Goal: Task Accomplishment & Management: Manage account settings

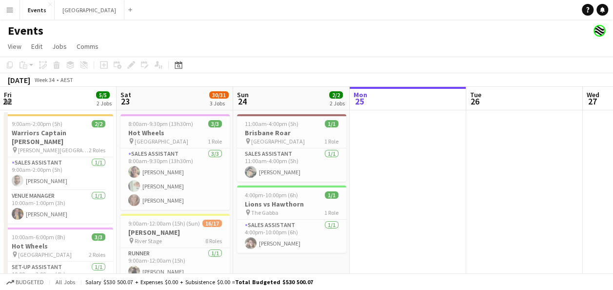
scroll to position [0, 233]
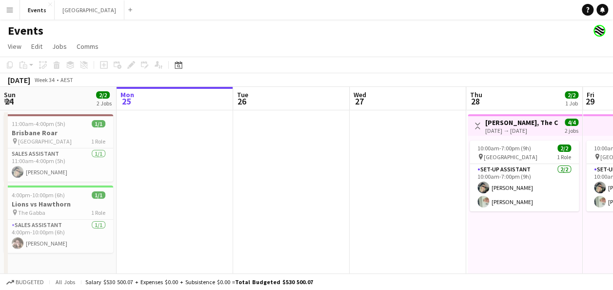
click at [14, 13] on button "Menu" at bounding box center [10, 10] width 20 height 20
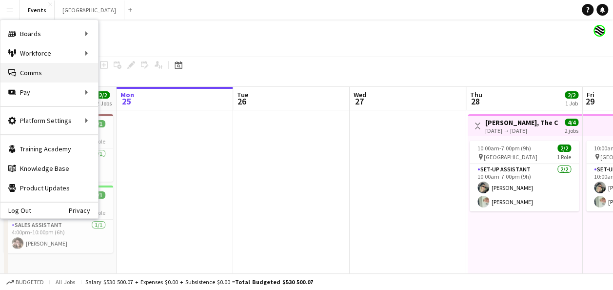
click at [44, 75] on link "Comms Comms" at bounding box center [49, 73] width 98 height 20
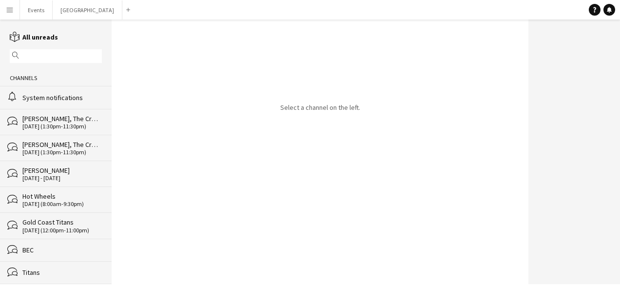
click at [63, 144] on div "[PERSON_NAME], The Creator" at bounding box center [61, 144] width 79 height 9
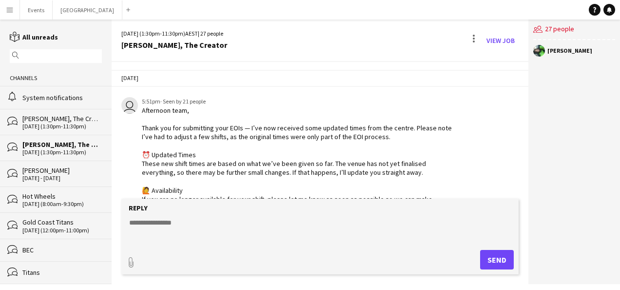
scroll to position [70, 0]
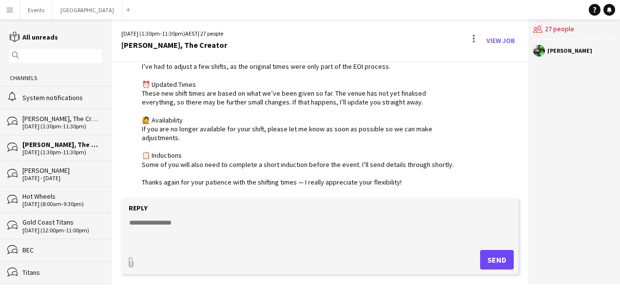
click at [54, 119] on div "[PERSON_NAME], The Creator" at bounding box center [61, 118] width 79 height 9
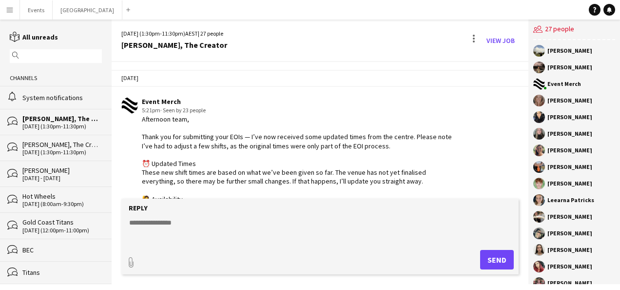
scroll to position [565, 0]
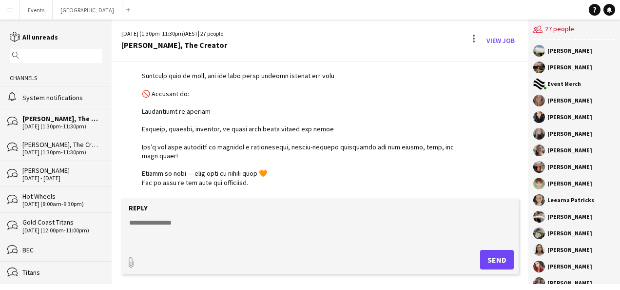
click at [172, 224] on textarea at bounding box center [322, 229] width 388 height 25
click at [160, 235] on textarea at bounding box center [322, 229] width 388 height 25
paste textarea "**********"
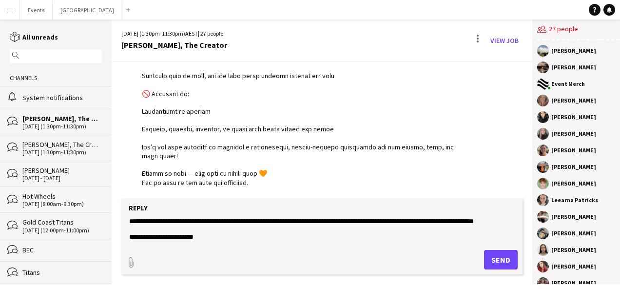
scroll to position [0, 0]
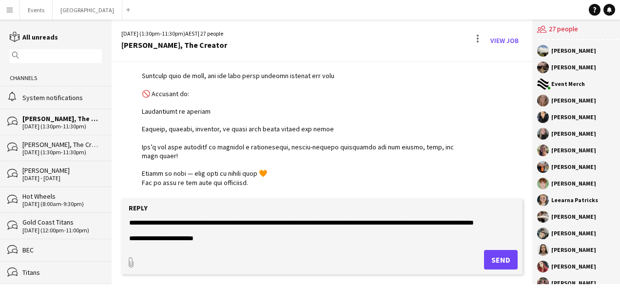
drag, startPoint x: 176, startPoint y: 236, endPoint x: 116, endPoint y: 224, distance: 60.6
click at [116, 224] on app-message-form "**********" at bounding box center [322, 240] width 421 height 85
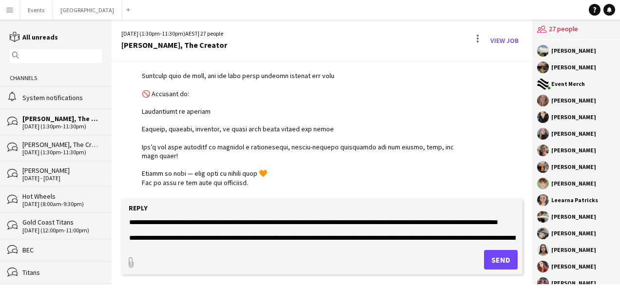
scroll to position [127, 0]
click at [266, 222] on textarea "**********" at bounding box center [322, 229] width 388 height 25
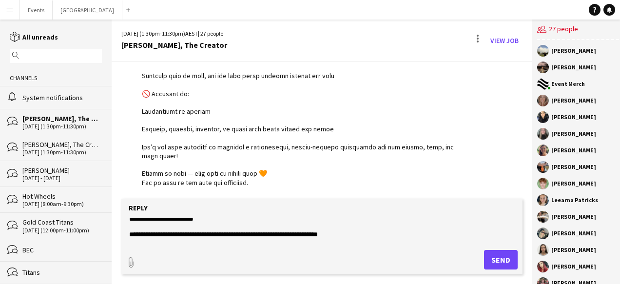
scroll to position [0, 0]
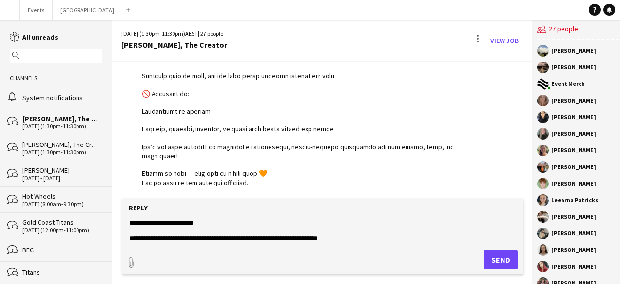
click at [130, 223] on textarea "**********" at bounding box center [322, 229] width 388 height 25
click at [177, 226] on textarea "**********" at bounding box center [322, 229] width 388 height 25
click at [174, 219] on textarea "**********" at bounding box center [322, 229] width 388 height 25
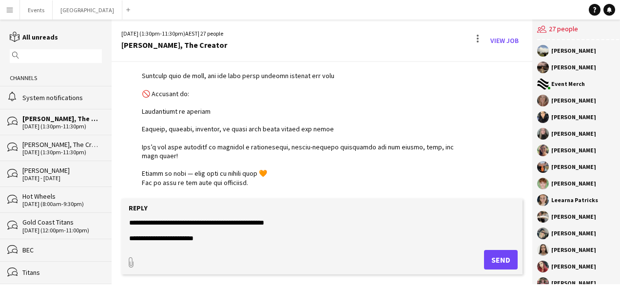
drag, startPoint x: 241, startPoint y: 222, endPoint x: 236, endPoint y: 227, distance: 6.9
click at [239, 222] on textarea "**********" at bounding box center [322, 229] width 388 height 25
click at [243, 223] on textarea "**********" at bounding box center [322, 229] width 388 height 25
click at [315, 221] on textarea "**********" at bounding box center [322, 229] width 388 height 25
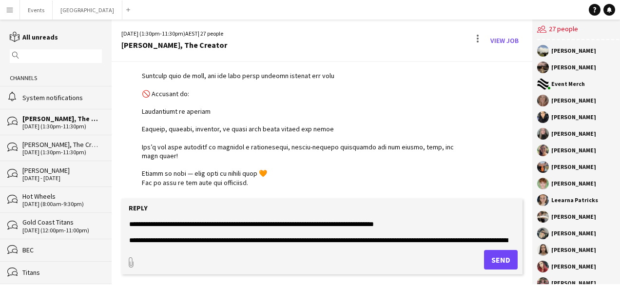
scroll to position [125, 0]
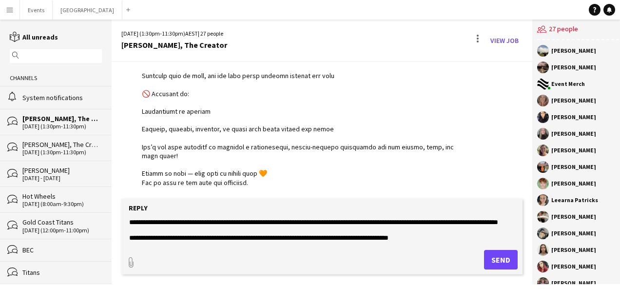
click at [257, 239] on textarea "**********" at bounding box center [322, 229] width 388 height 25
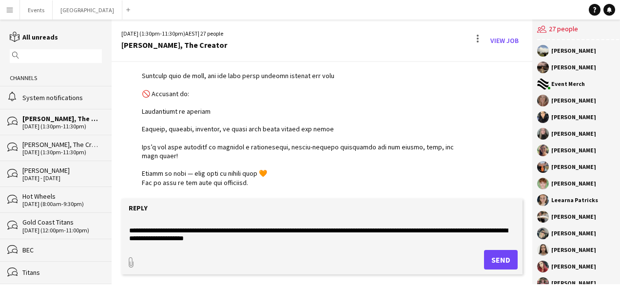
drag, startPoint x: 387, startPoint y: 237, endPoint x: 375, endPoint y: 239, distance: 12.3
click at [290, 240] on textarea "**********" at bounding box center [322, 229] width 388 height 25
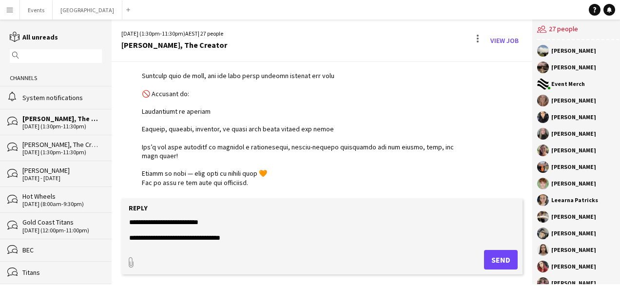
scroll to position [149, 0]
type textarea "**********"
drag, startPoint x: 499, startPoint y: 261, endPoint x: 493, endPoint y: 259, distance: 6.2
click at [499, 261] on button "Send" at bounding box center [501, 260] width 34 height 20
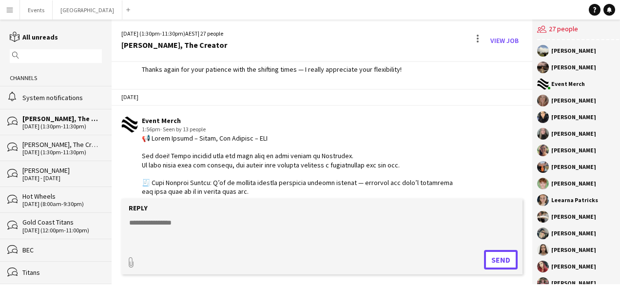
scroll to position [207, 0]
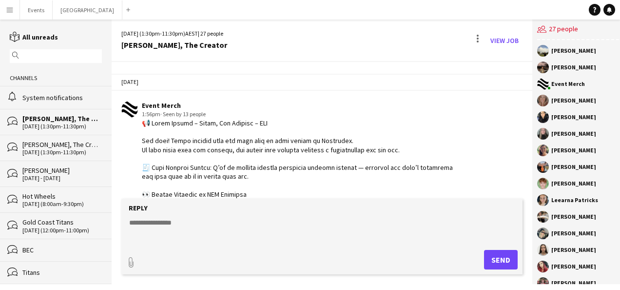
click at [47, 146] on div "[PERSON_NAME], The Creator" at bounding box center [61, 144] width 79 height 9
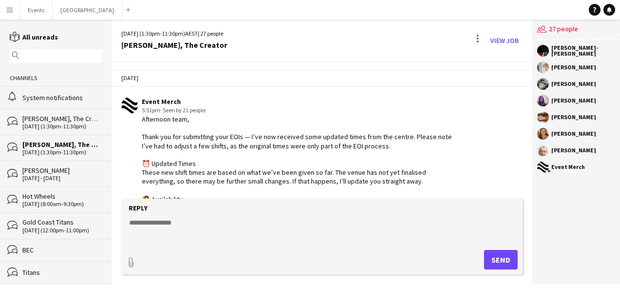
scroll to position [79, 0]
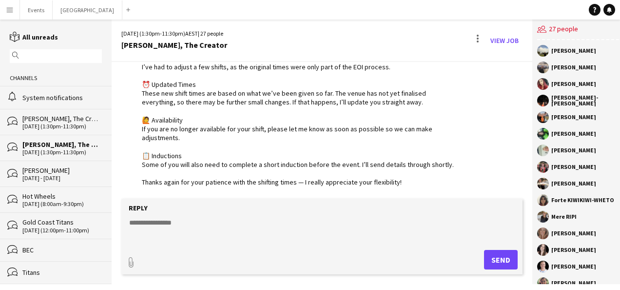
click at [155, 219] on textarea at bounding box center [322, 229] width 388 height 25
type textarea "*"
click at [38, 128] on div "[DATE] (1:30pm-11:30pm)" at bounding box center [61, 126] width 79 height 7
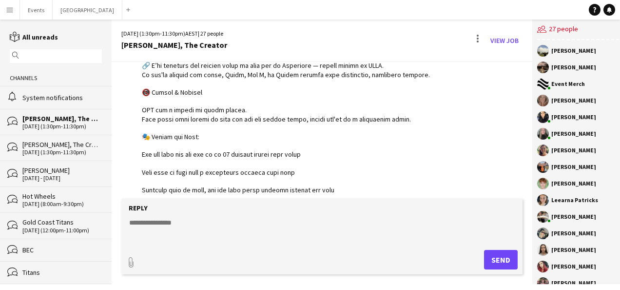
scroll to position [402, 0]
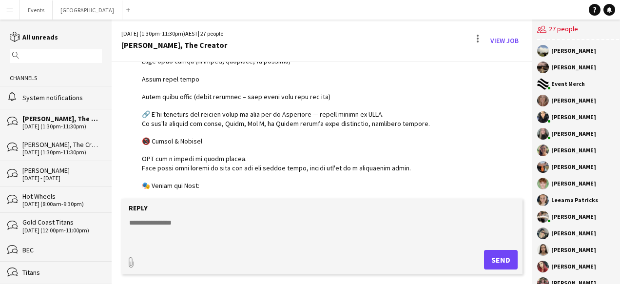
click at [144, 229] on textarea at bounding box center [322, 229] width 388 height 25
paste textarea "**********"
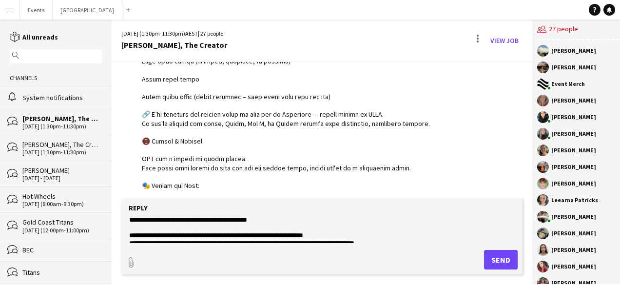
click at [156, 219] on textarea at bounding box center [322, 229] width 388 height 25
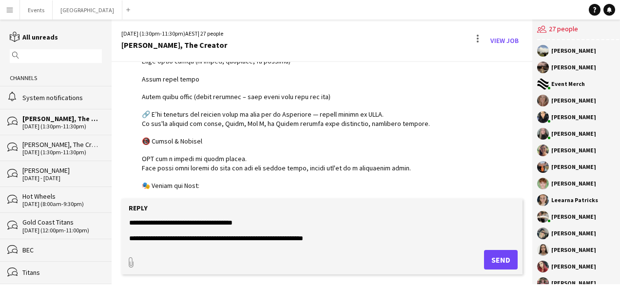
click at [262, 222] on textarea at bounding box center [322, 229] width 388 height 25
click at [131, 222] on textarea at bounding box center [322, 229] width 388 height 25
click at [136, 217] on textarea at bounding box center [322, 229] width 388 height 25
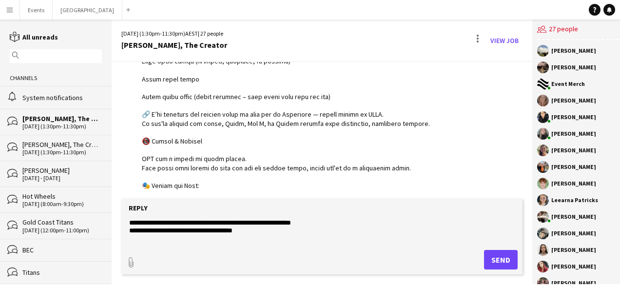
click at [328, 221] on textarea at bounding box center [322, 229] width 388 height 25
drag, startPoint x: 279, startPoint y: 222, endPoint x: 233, endPoint y: 248, distance: 53.5
click at [279, 222] on textarea at bounding box center [322, 229] width 388 height 25
drag, startPoint x: 341, startPoint y: 222, endPoint x: 270, endPoint y: 269, distance: 85.2
click at [341, 222] on textarea at bounding box center [322, 229] width 388 height 25
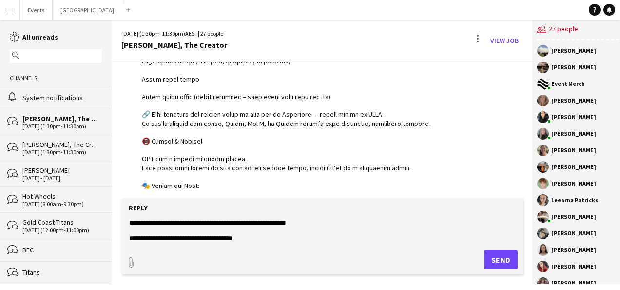
click at [179, 221] on textarea at bounding box center [322, 229] width 388 height 25
click at [319, 223] on textarea at bounding box center [322, 229] width 388 height 25
drag, startPoint x: 296, startPoint y: 221, endPoint x: 133, endPoint y: 224, distance: 163.9
click at [133, 224] on textarea at bounding box center [322, 229] width 388 height 25
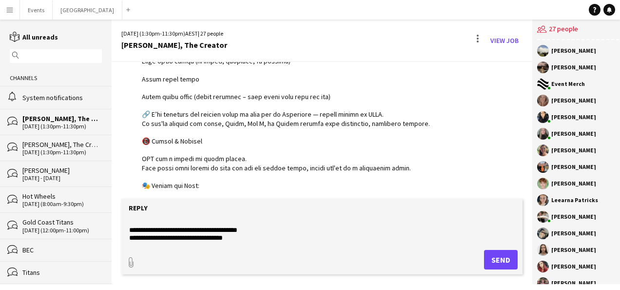
scroll to position [361, 0]
type textarea "**********"
click at [493, 259] on button "Send" at bounding box center [501, 260] width 34 height 20
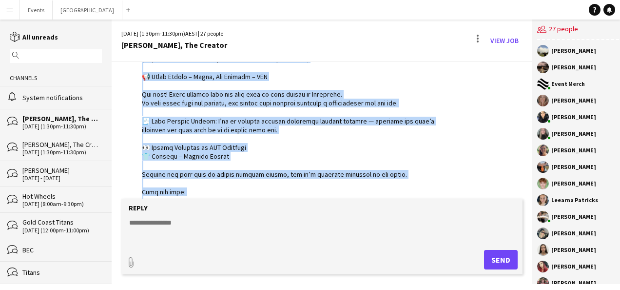
scroll to position [1268, 0]
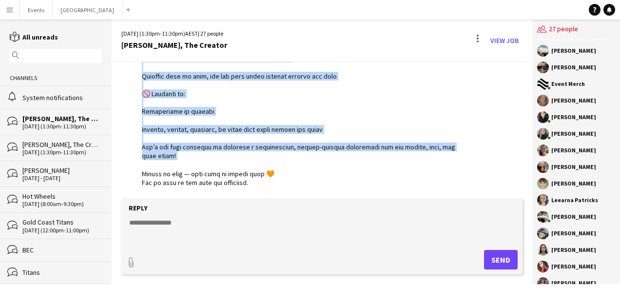
drag, startPoint x: 144, startPoint y: 120, endPoint x: 261, endPoint y: 157, distance: 122.8
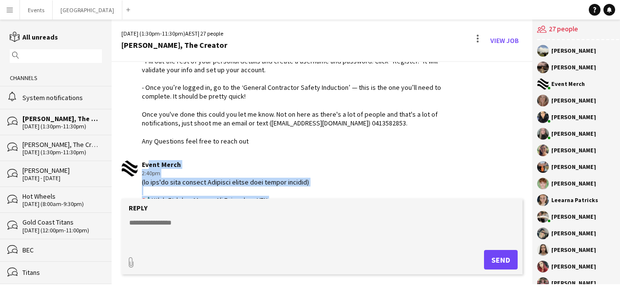
scroll to position [829, 0]
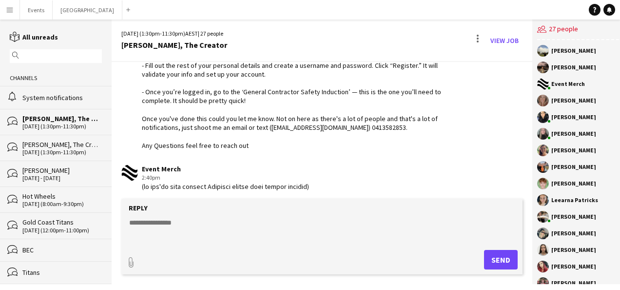
click at [166, 230] on textarea at bounding box center [322, 229] width 388 height 25
click at [472, 37] on div at bounding box center [478, 41] width 12 height 16
click at [406, 146] on div at bounding box center [310, 145] width 620 height 290
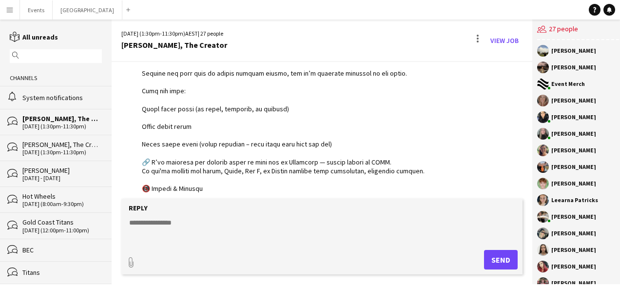
scroll to position [1122, 0]
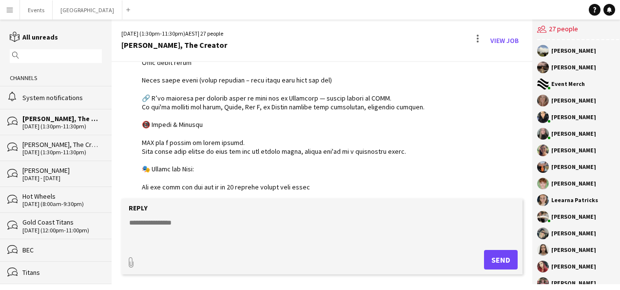
click at [170, 227] on textarea at bounding box center [322, 229] width 388 height 25
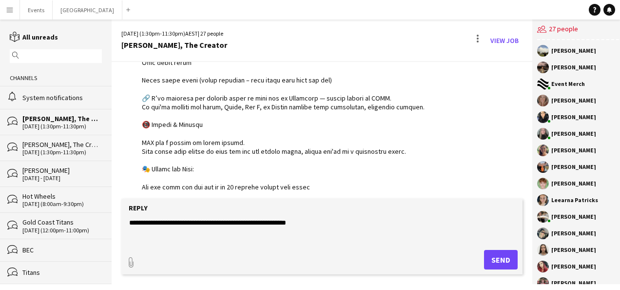
click at [313, 220] on textarea "**********" at bounding box center [322, 229] width 388 height 25
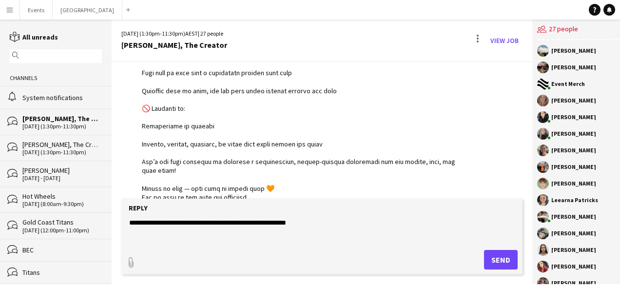
scroll to position [1268, 0]
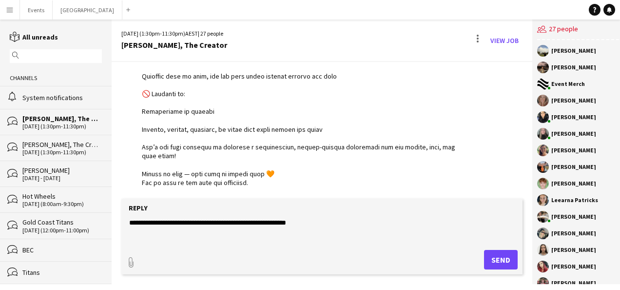
click at [161, 221] on textarea "**********" at bounding box center [322, 229] width 388 height 25
type textarea "**********"
click at [491, 257] on button "Send" at bounding box center [501, 260] width 34 height 20
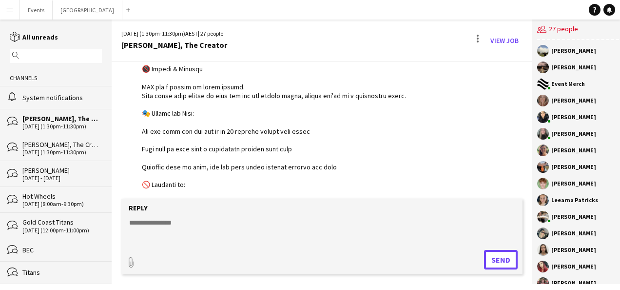
scroll to position [1163, 0]
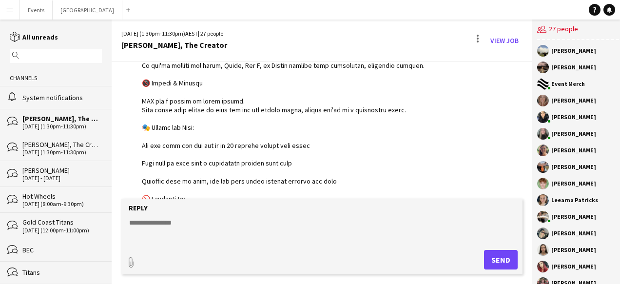
click at [59, 149] on div "[DATE] (1:30pm-11:30pm)" at bounding box center [61, 152] width 79 height 7
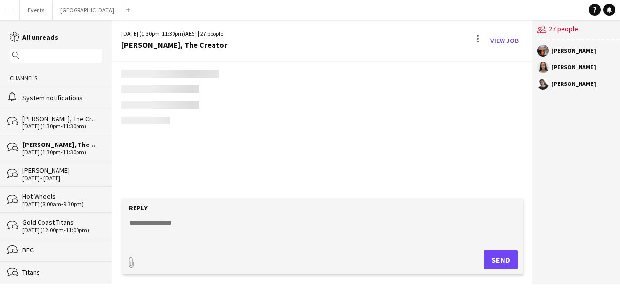
scroll to position [79, 0]
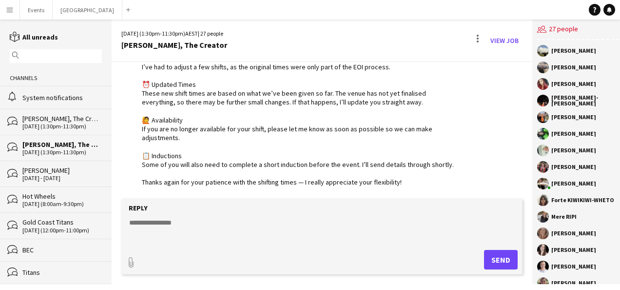
click at [175, 221] on textarea at bounding box center [322, 229] width 388 height 25
paste textarea "**********"
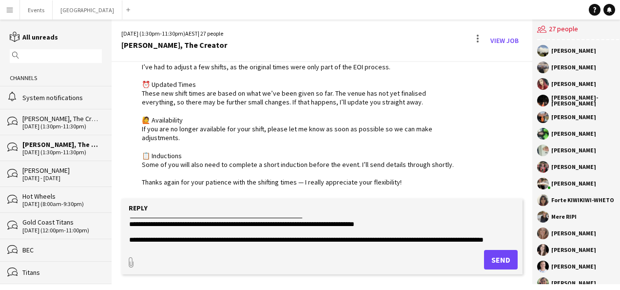
scroll to position [0, 0]
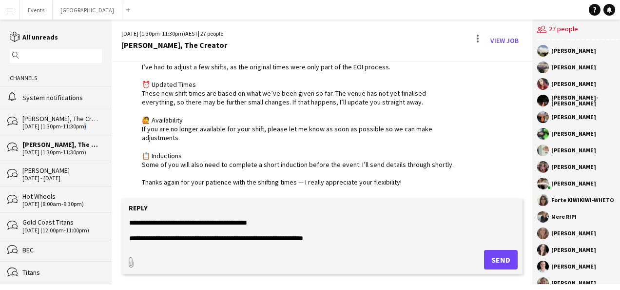
click at [79, 123] on div "[DATE] (1:30pm-11:30pm)" at bounding box center [61, 126] width 79 height 7
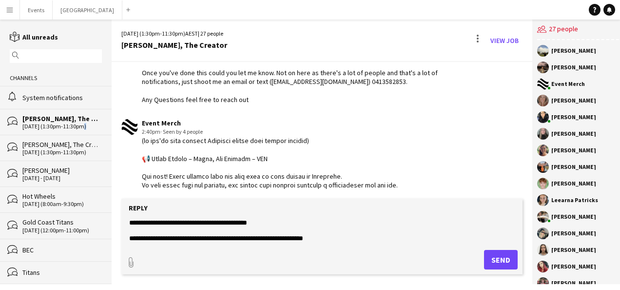
scroll to position [871, 0]
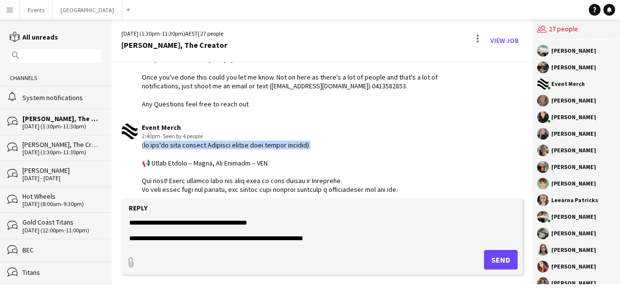
drag, startPoint x: 141, startPoint y: 144, endPoint x: 325, endPoint y: 145, distance: 183.8
copy div "(if you're also working [DATE] ignore this double message)"
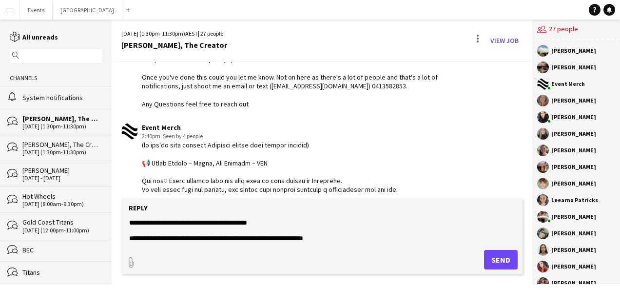
click at [67, 146] on div "[PERSON_NAME], The Creator" at bounding box center [61, 144] width 79 height 9
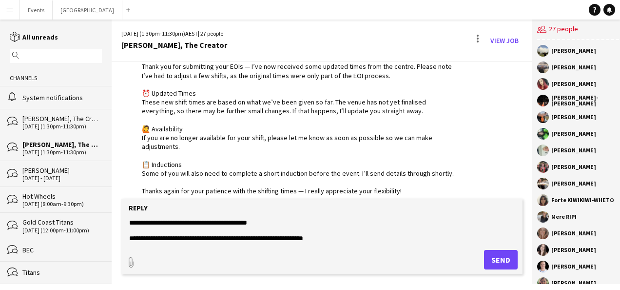
scroll to position [79, 0]
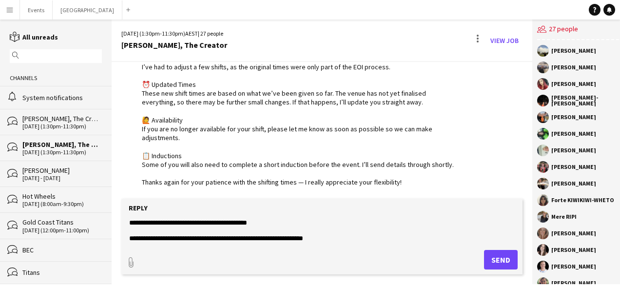
click at [156, 222] on textarea at bounding box center [322, 229] width 388 height 25
paste textarea "**********"
drag, startPoint x: 311, startPoint y: 222, endPoint x: 139, endPoint y: 222, distance: 171.2
click at [139, 222] on textarea at bounding box center [322, 229] width 388 height 25
click at [130, 221] on textarea at bounding box center [322, 229] width 388 height 25
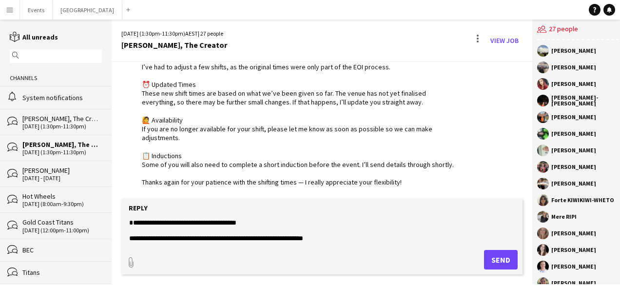
click at [138, 221] on textarea at bounding box center [322, 229] width 388 height 25
paste textarea "**********"
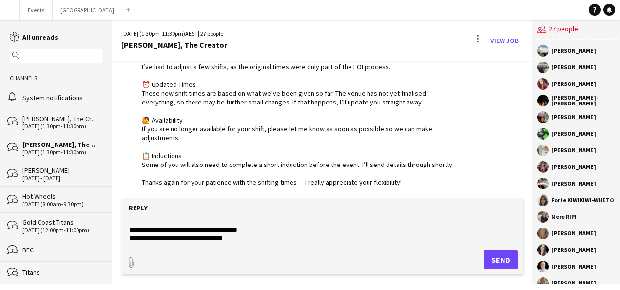
scroll to position [361, 0]
type textarea "**********"
click at [492, 258] on button "Send" at bounding box center [501, 260] width 34 height 20
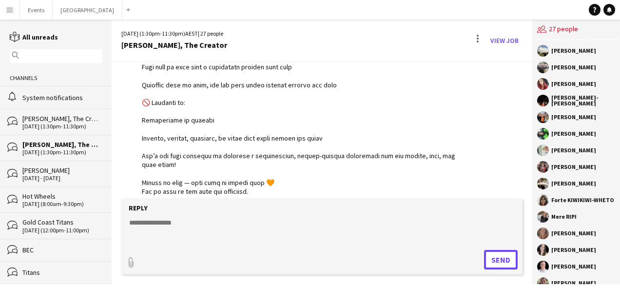
scroll to position [582, 0]
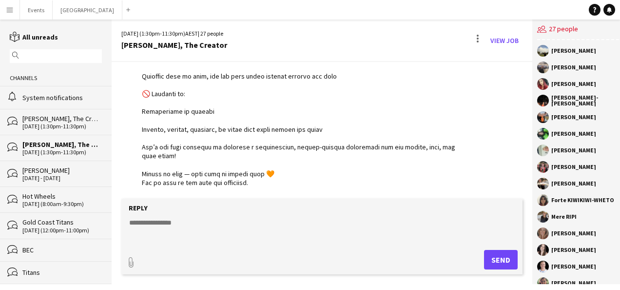
click at [44, 125] on div "[DATE] (1:30pm-11:30pm)" at bounding box center [61, 126] width 79 height 7
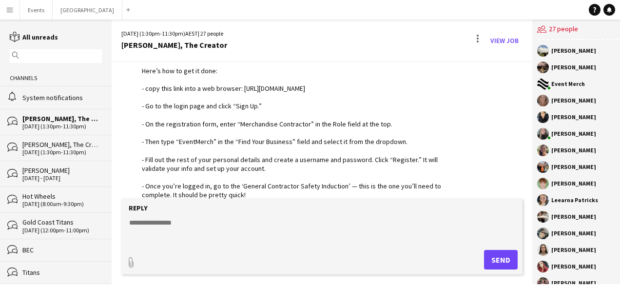
scroll to position [704, 0]
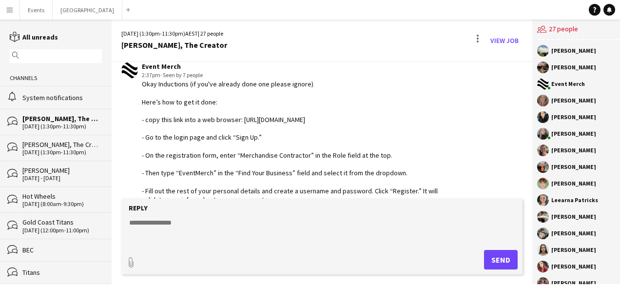
drag, startPoint x: 247, startPoint y: 151, endPoint x: 138, endPoint y: 88, distance: 125.6
click at [138, 88] on div "Event Merch 2:37pm · Seen by 7 people" at bounding box center [289, 168] width 337 height 213
copy div "Okay Inductions (if you've already done one please ignore) Here’s how to get it…"
click at [67, 143] on div "[PERSON_NAME], The Creator" at bounding box center [61, 144] width 79 height 9
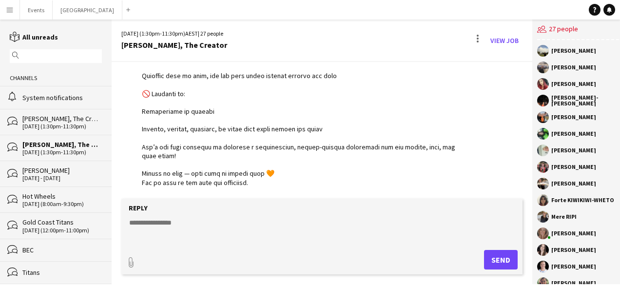
scroll to position [582, 0]
click at [177, 222] on textarea at bounding box center [322, 229] width 388 height 25
paste textarea "**********"
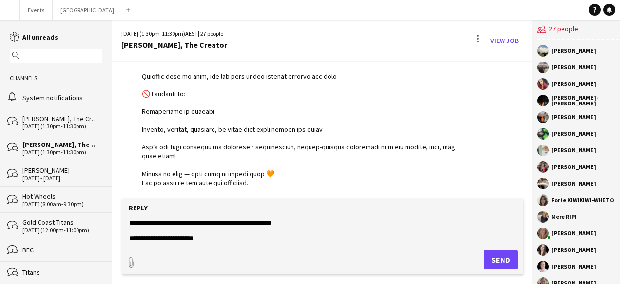
scroll to position [148, 0]
type textarea "**********"
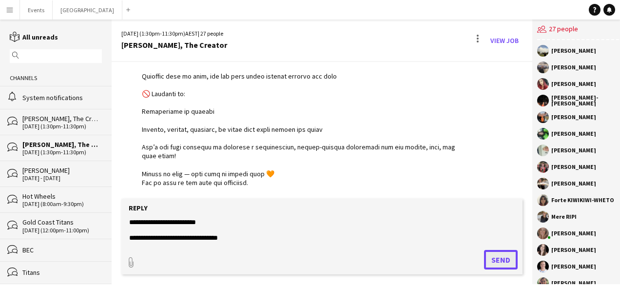
click at [498, 257] on button "Send" at bounding box center [501, 260] width 34 height 20
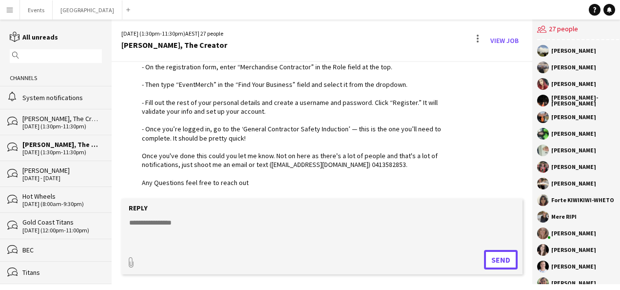
scroll to position [810, 0]
click at [59, 123] on div "[DATE] (1:30pm-11:30pm)" at bounding box center [61, 126] width 79 height 7
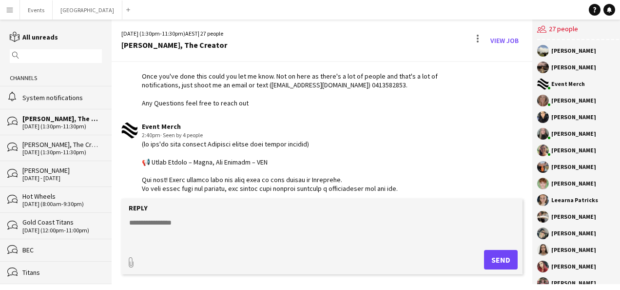
scroll to position [871, 0]
click at [159, 125] on div "Event Merch" at bounding box center [300, 127] width 316 height 9
drag, startPoint x: 156, startPoint y: 130, endPoint x: 139, endPoint y: 127, distance: 16.9
click at [131, 131] on app-user-avatar at bounding box center [129, 131] width 17 height 17
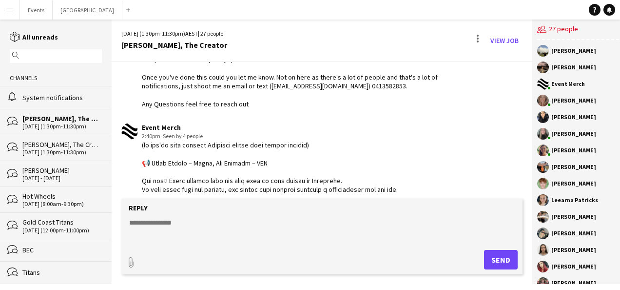
drag, startPoint x: 131, startPoint y: 130, endPoint x: 397, endPoint y: 119, distance: 266.4
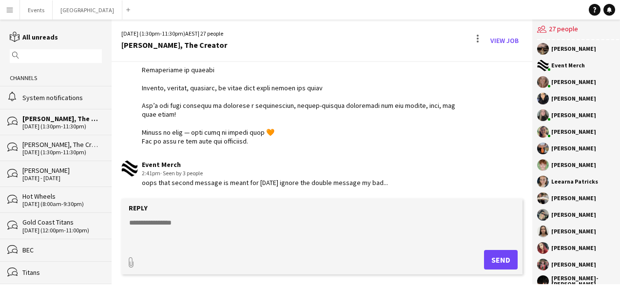
scroll to position [0, 0]
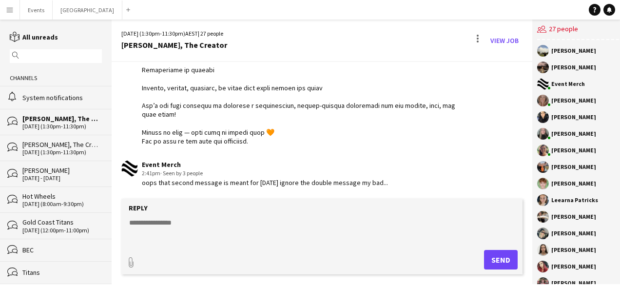
click at [27, 146] on div "[PERSON_NAME], The Creator" at bounding box center [61, 144] width 79 height 9
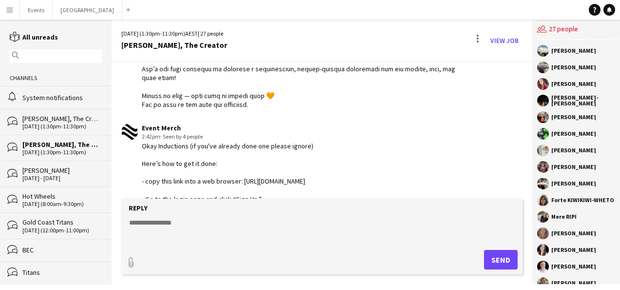
scroll to position [615, 0]
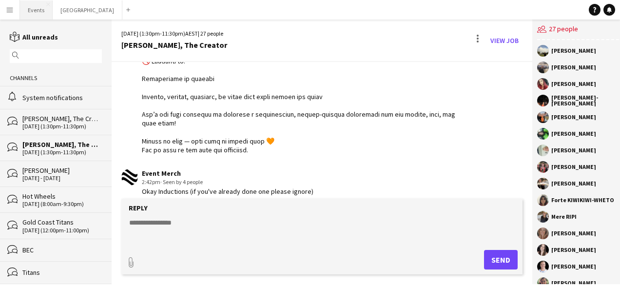
click at [35, 8] on button "Events Close" at bounding box center [36, 9] width 33 height 19
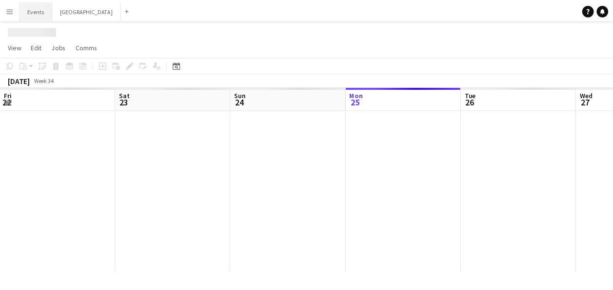
scroll to position [0, 233]
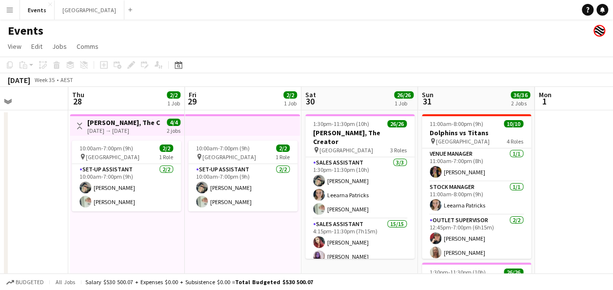
drag, startPoint x: 424, startPoint y: 195, endPoint x: 26, endPoint y: 203, distance: 398.5
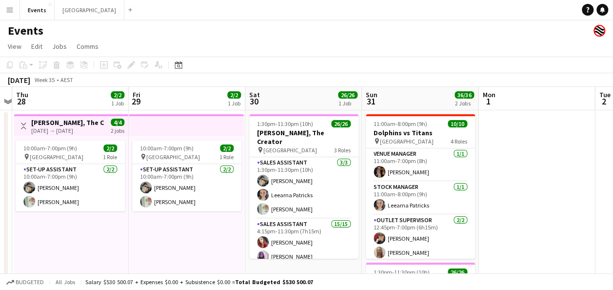
drag, startPoint x: 604, startPoint y: 160, endPoint x: 531, endPoint y: 166, distance: 72.4
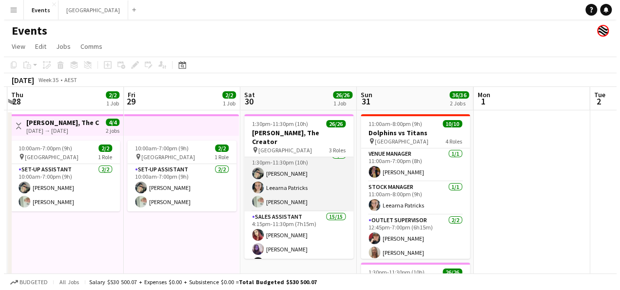
scroll to position [0, 0]
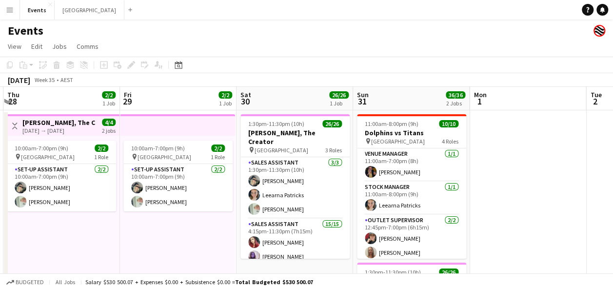
click at [13, 8] on app-icon "Menu" at bounding box center [10, 10] width 8 height 8
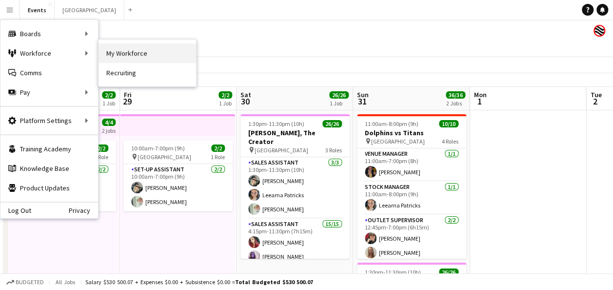
click at [123, 59] on link "My Workforce" at bounding box center [147, 53] width 98 height 20
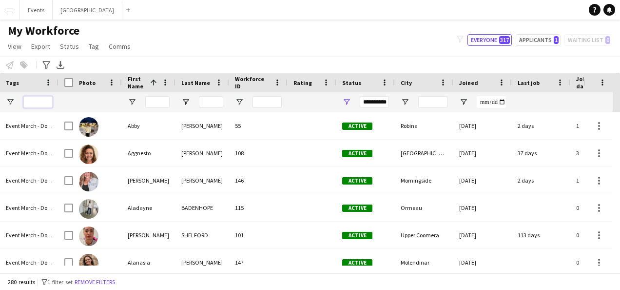
click at [48, 97] on input "Tags Filter Input" at bounding box center [37, 102] width 29 height 12
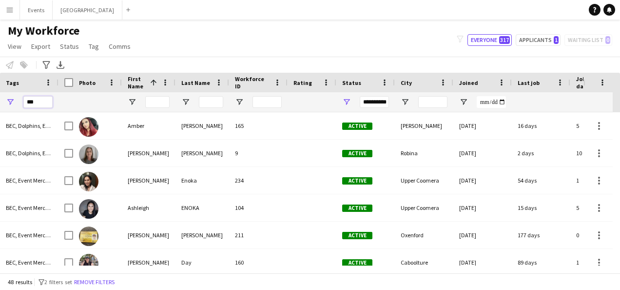
type input "***"
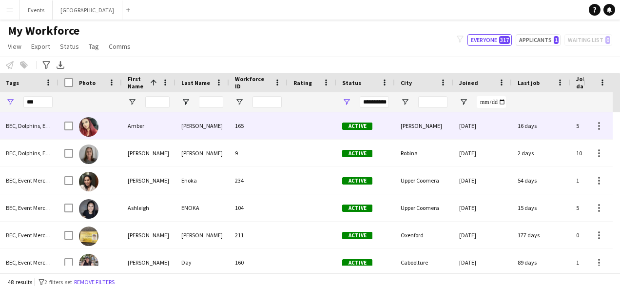
click at [141, 131] on div "Amber" at bounding box center [149, 125] width 54 height 27
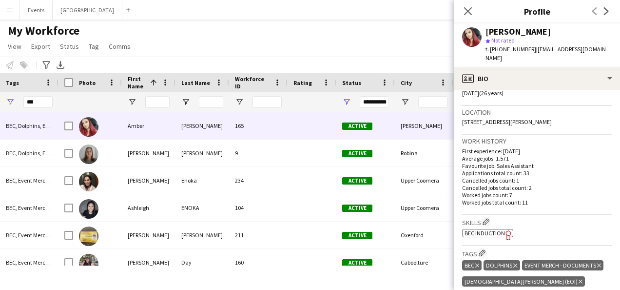
scroll to position [244, 0]
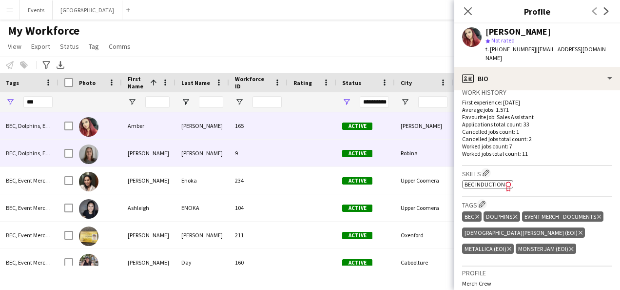
click at [158, 157] on div "[PERSON_NAME]" at bounding box center [149, 152] width 54 height 27
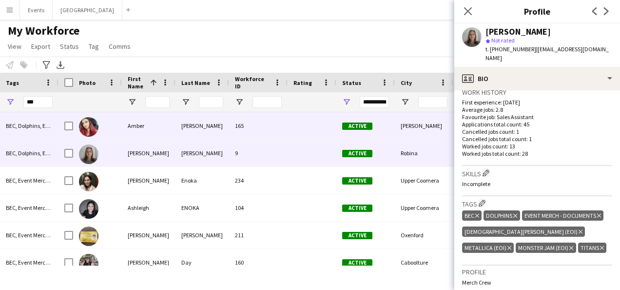
click at [186, 127] on div "[PERSON_NAME]" at bounding box center [203, 125] width 54 height 27
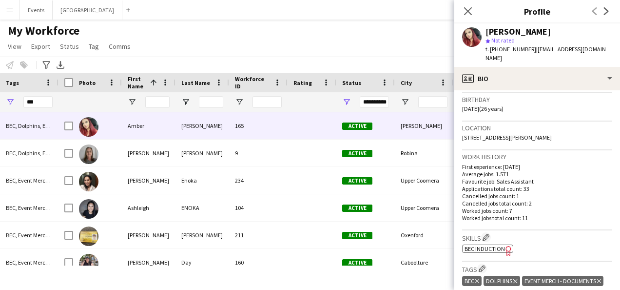
scroll to position [195, 0]
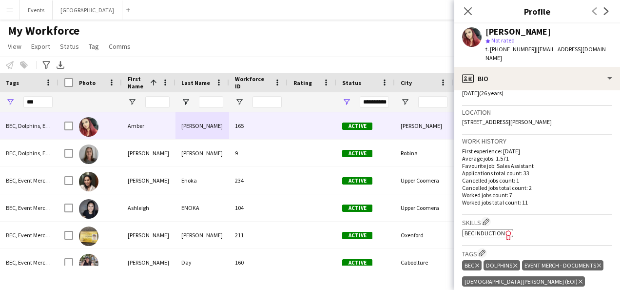
click at [477, 229] on span "BEC Induction" at bounding box center [485, 232] width 40 height 7
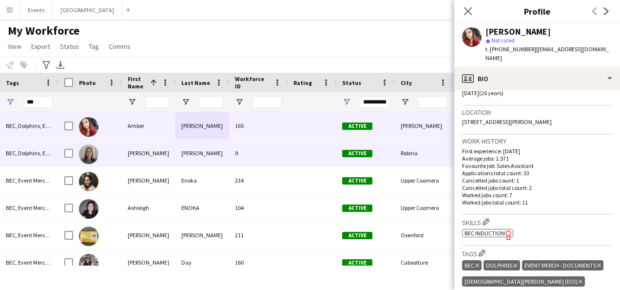
click at [132, 157] on div "[PERSON_NAME]" at bounding box center [149, 152] width 54 height 27
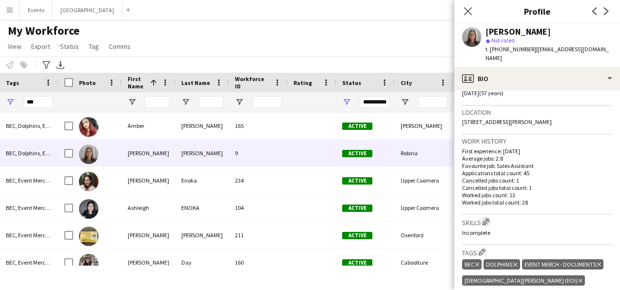
click at [486, 216] on button "Edit crew company skills" at bounding box center [486, 221] width 10 height 10
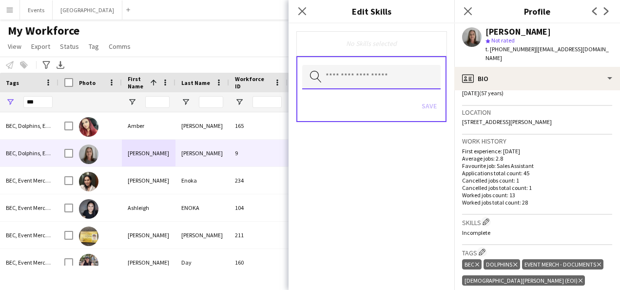
click at [388, 82] on input "text" at bounding box center [371, 77] width 138 height 24
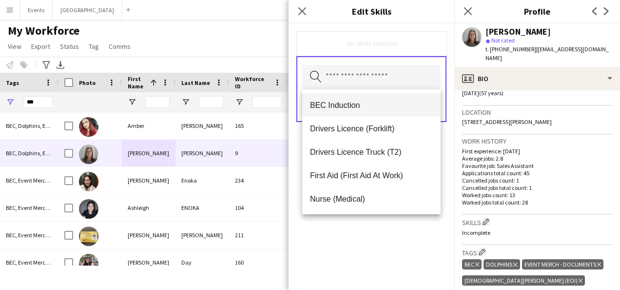
click at [374, 109] on span "BEC Induction" at bounding box center [371, 104] width 123 height 9
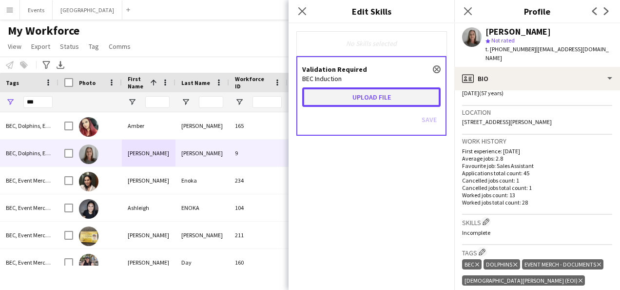
click at [352, 97] on button "Upload file" at bounding box center [371, 97] width 138 height 20
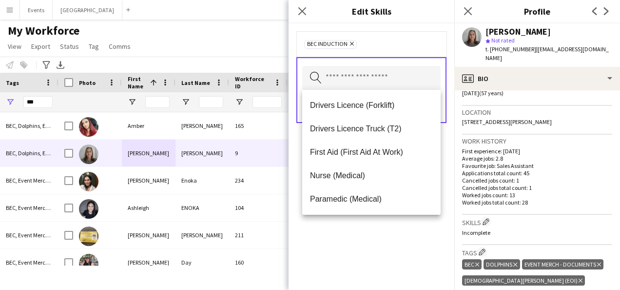
click at [382, 259] on div "BEC Induction Remove Search by skill name Save" at bounding box center [372, 156] width 166 height 266
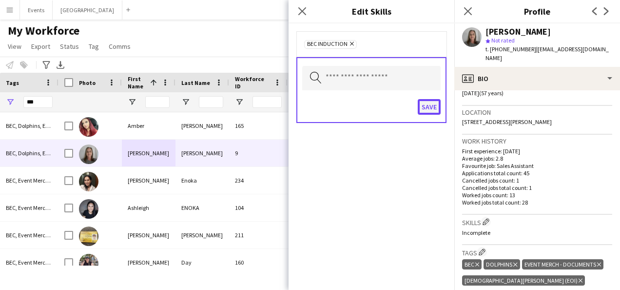
click at [425, 104] on button "Save" at bounding box center [429, 107] width 23 height 16
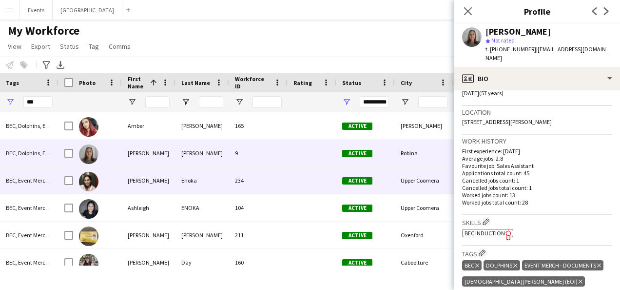
click at [138, 181] on div "[PERSON_NAME]" at bounding box center [149, 180] width 54 height 27
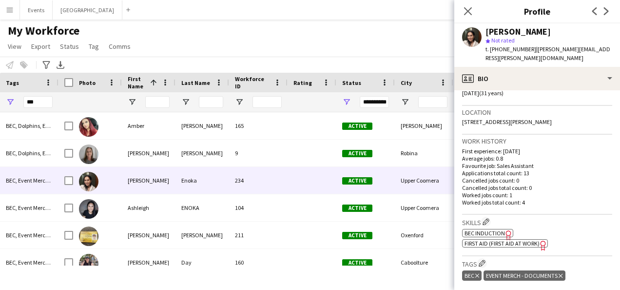
click at [491, 229] on span "BEC Induction" at bounding box center [485, 232] width 40 height 7
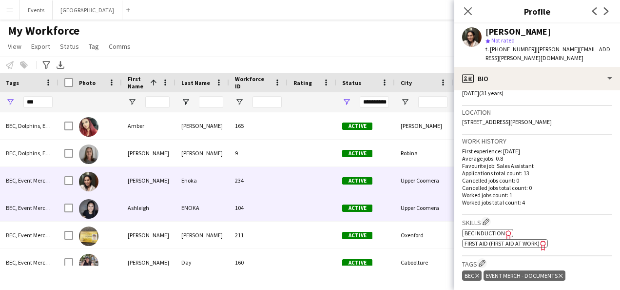
click at [145, 203] on div "Ashleigh" at bounding box center [149, 207] width 54 height 27
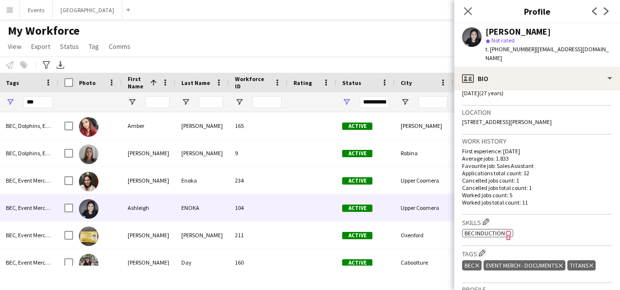
click at [480, 229] on span "BEC Induction" at bounding box center [485, 232] width 40 height 7
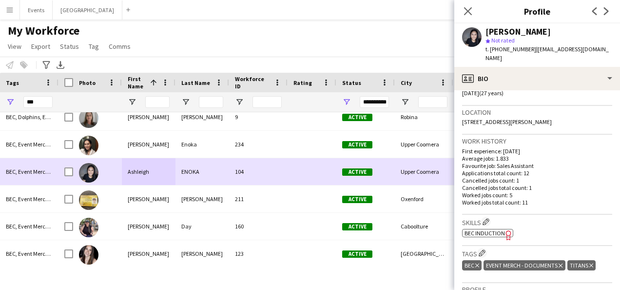
scroll to position [49, 0]
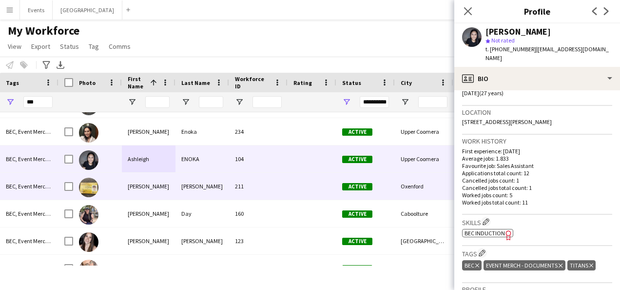
click at [168, 180] on div "[PERSON_NAME]" at bounding box center [149, 186] width 54 height 27
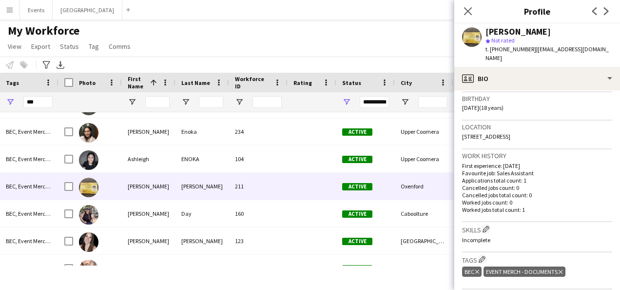
scroll to position [195, 0]
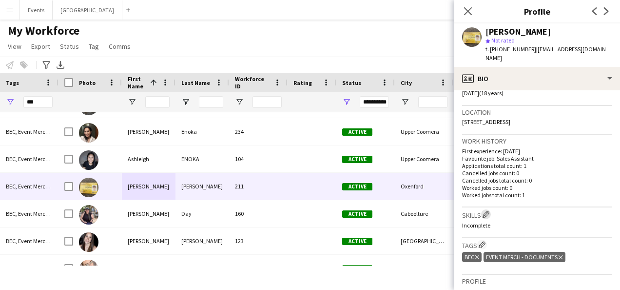
click at [489, 211] on app-icon "Edit crew company skills" at bounding box center [486, 214] width 7 height 7
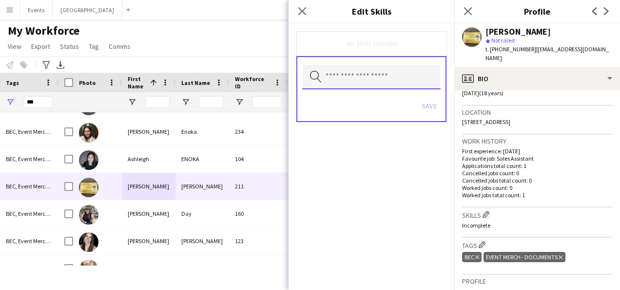
click at [365, 76] on input "text" at bounding box center [371, 77] width 138 height 24
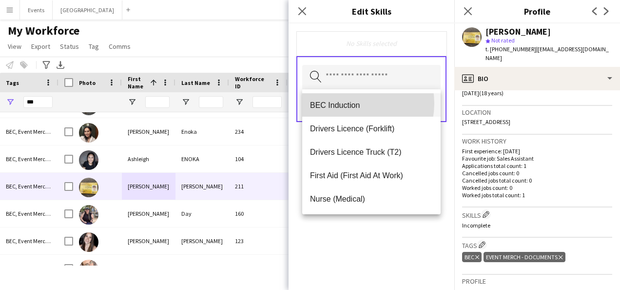
click at [350, 103] on span "BEC Induction" at bounding box center [371, 104] width 123 height 9
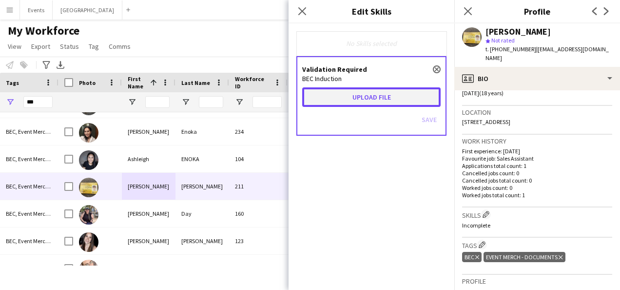
click at [397, 101] on button "Upload file" at bounding box center [371, 97] width 138 height 20
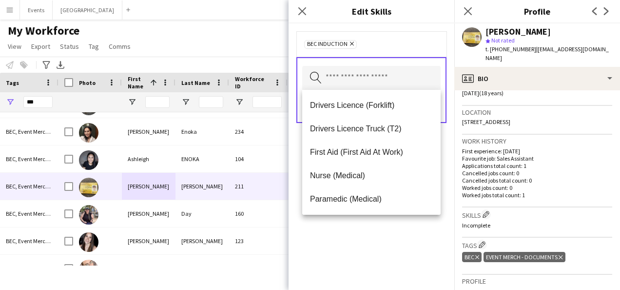
click at [381, 255] on div "BEC Induction Remove Search by skill name Save" at bounding box center [372, 156] width 166 height 266
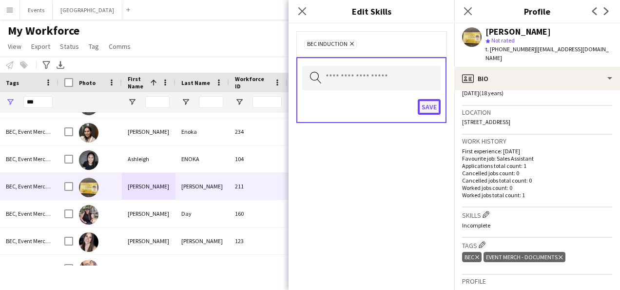
click at [431, 107] on button "Save" at bounding box center [429, 107] width 23 height 16
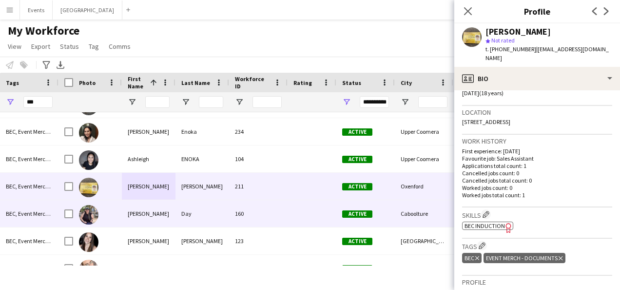
click at [147, 214] on div "[PERSON_NAME]" at bounding box center [149, 213] width 54 height 27
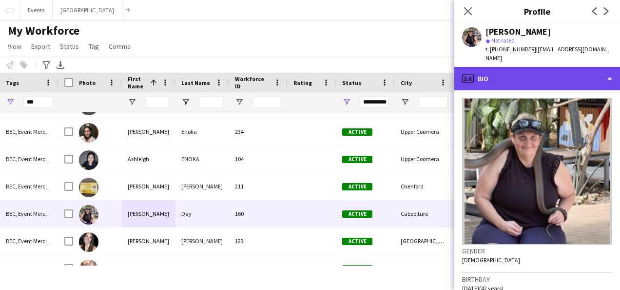
click at [523, 73] on div "profile Bio" at bounding box center [537, 78] width 166 height 23
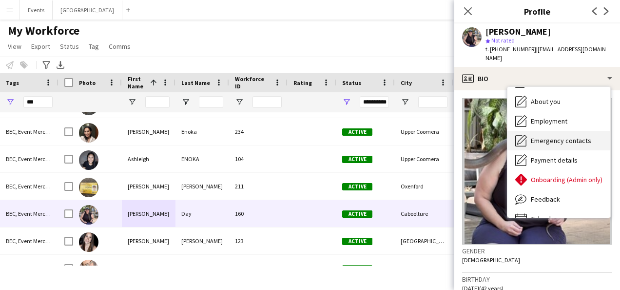
scroll to position [53, 0]
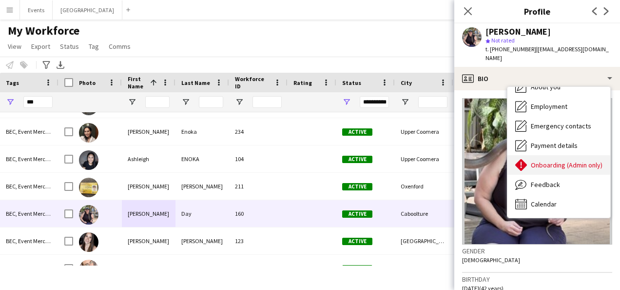
click at [577, 160] on span "Onboarding (Admin only)" at bounding box center [567, 164] width 72 height 9
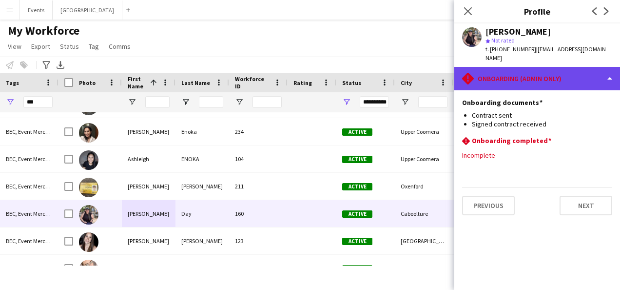
click at [538, 74] on div "rhombus-alert Onboarding (Admin only)" at bounding box center [537, 78] width 166 height 23
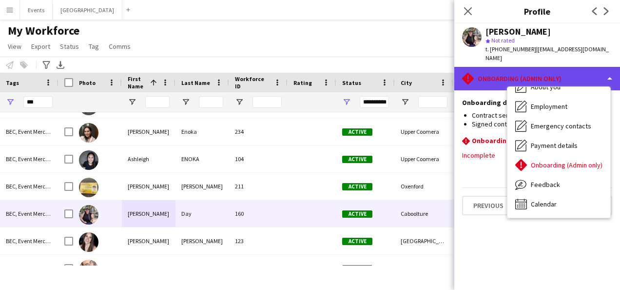
drag, startPoint x: 538, startPoint y: 74, endPoint x: 481, endPoint y: 64, distance: 57.3
click at [481, 67] on div "rhombus-alert Onboarding (Admin only)" at bounding box center [537, 78] width 166 height 23
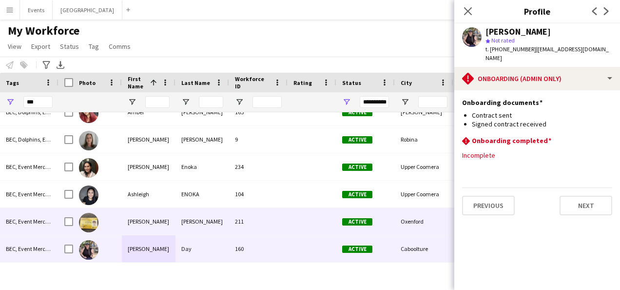
scroll to position [0, 0]
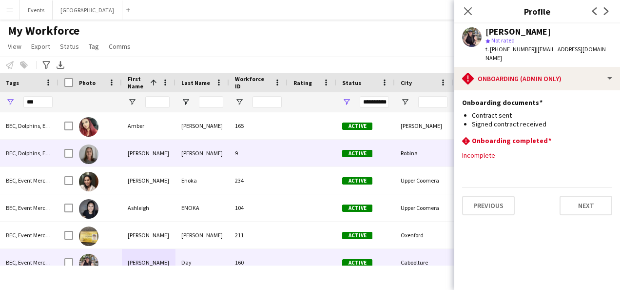
click at [153, 158] on div "[PERSON_NAME]" at bounding box center [149, 152] width 54 height 27
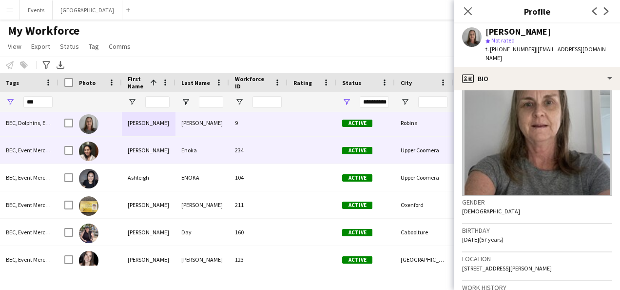
scroll to position [49, 0]
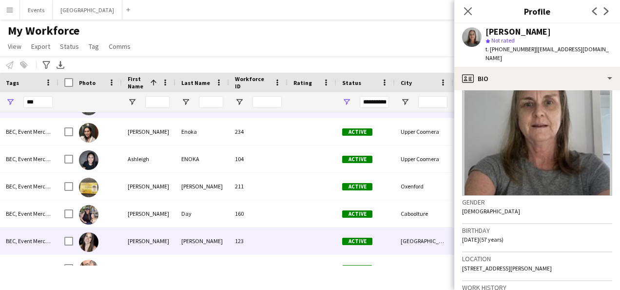
click at [157, 241] on div "[PERSON_NAME]" at bounding box center [149, 240] width 54 height 27
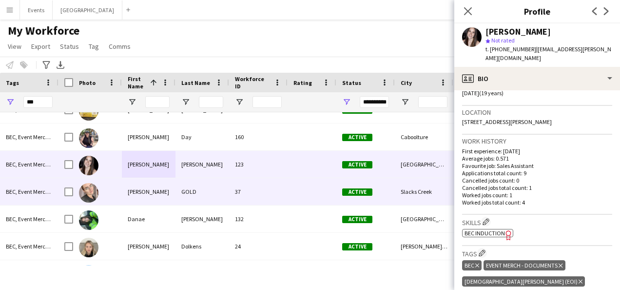
scroll to position [146, 0]
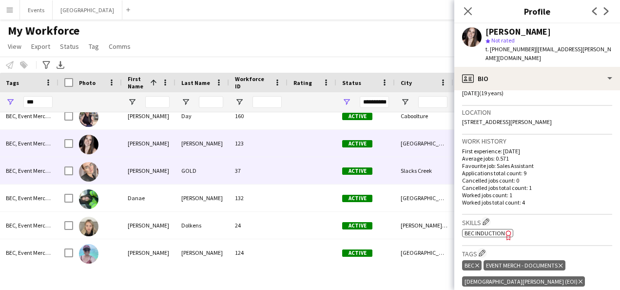
drag, startPoint x: 173, startPoint y: 174, endPoint x: 168, endPoint y: 173, distance: 5.4
click at [171, 174] on div "[PERSON_NAME]" at bounding box center [149, 170] width 54 height 27
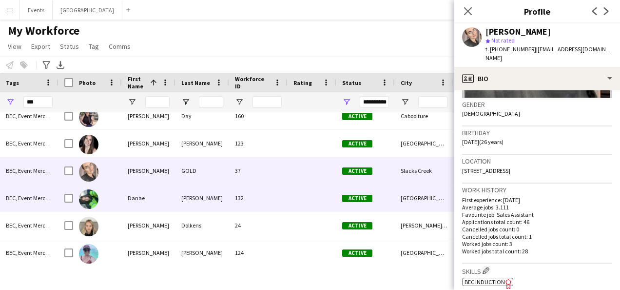
click at [159, 197] on div "Danae" at bounding box center [149, 197] width 54 height 27
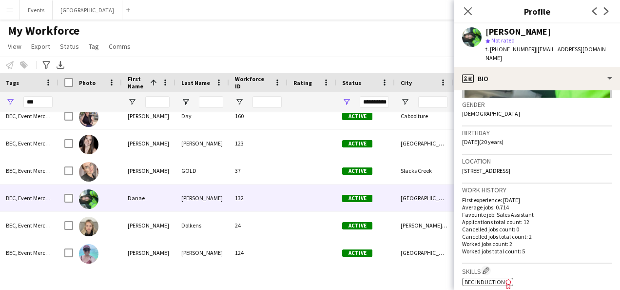
scroll to position [195, 0]
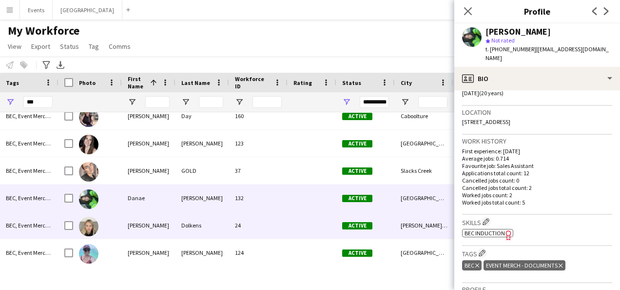
click at [159, 213] on div "[PERSON_NAME]" at bounding box center [149, 225] width 54 height 27
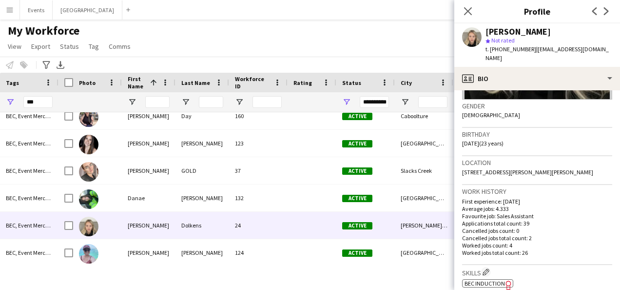
scroll to position [146, 0]
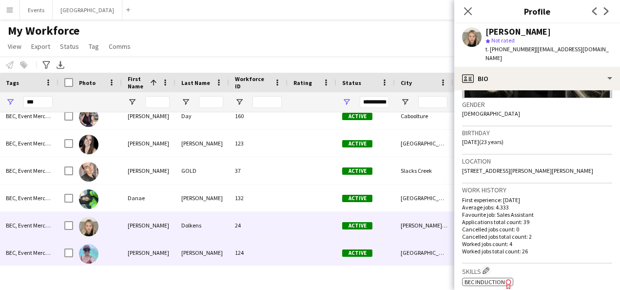
click at [195, 247] on div "[PERSON_NAME]" at bounding box center [203, 252] width 54 height 27
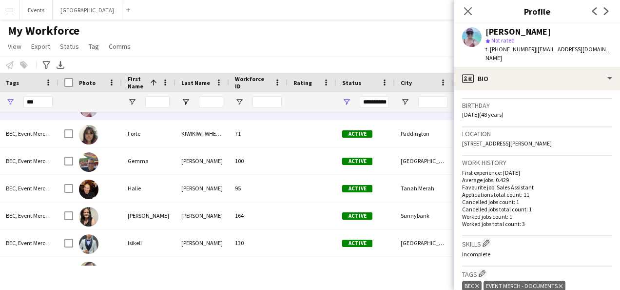
scroll to position [195, 0]
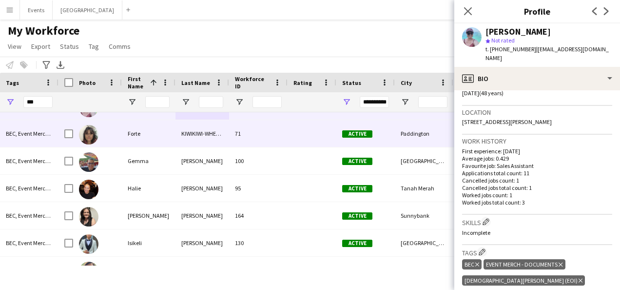
click at [148, 125] on div "Forte" at bounding box center [149, 133] width 54 height 27
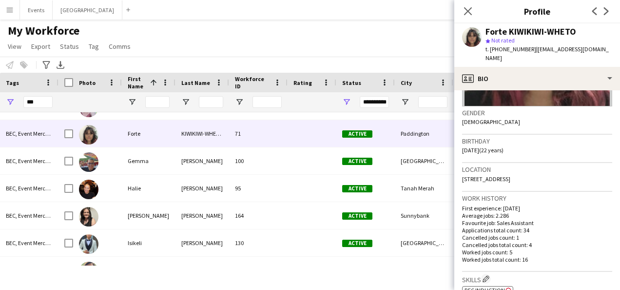
scroll to position [146, 0]
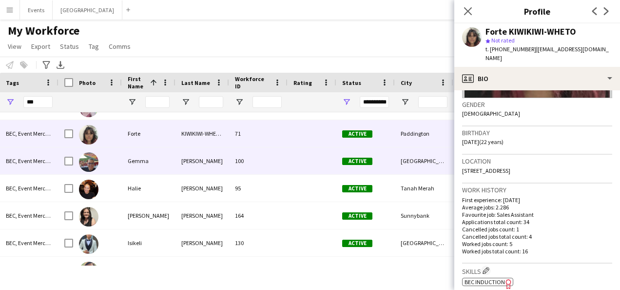
click at [154, 164] on div "Gemma" at bounding box center [149, 160] width 54 height 27
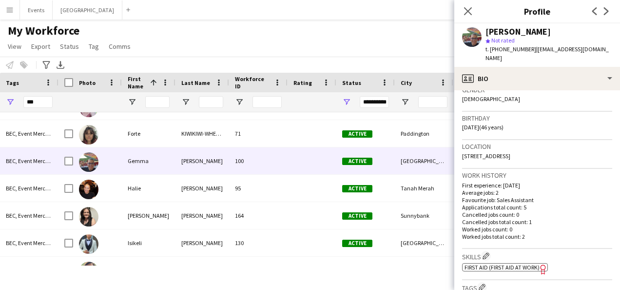
scroll to position [195, 0]
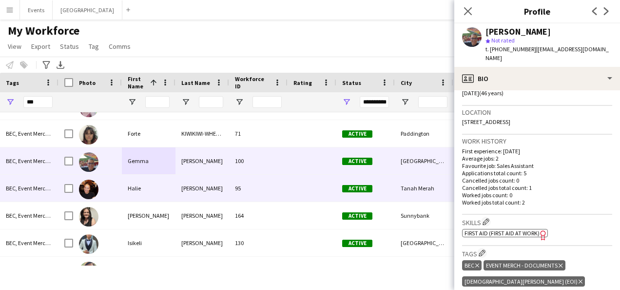
click at [216, 196] on div "[PERSON_NAME]" at bounding box center [203, 188] width 54 height 27
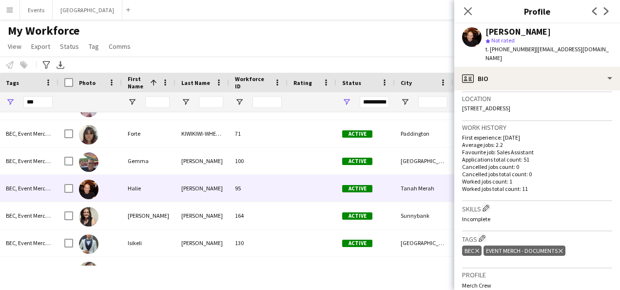
scroll to position [244, 0]
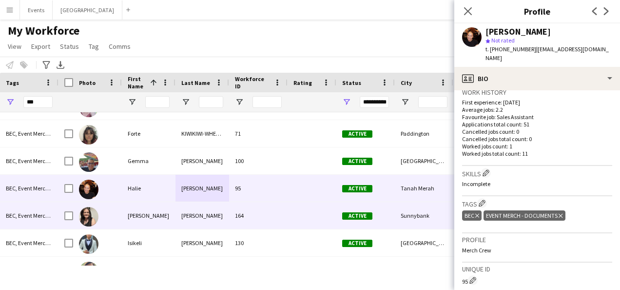
click at [155, 218] on div "[PERSON_NAME]" at bounding box center [149, 215] width 54 height 27
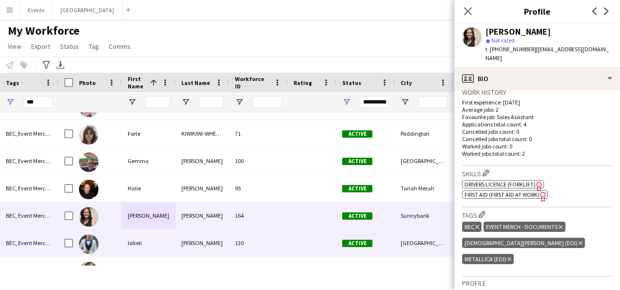
click at [167, 242] on div "Isikeli" at bounding box center [149, 242] width 54 height 27
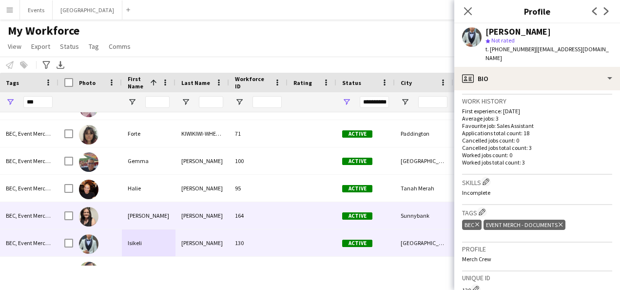
scroll to position [390, 0]
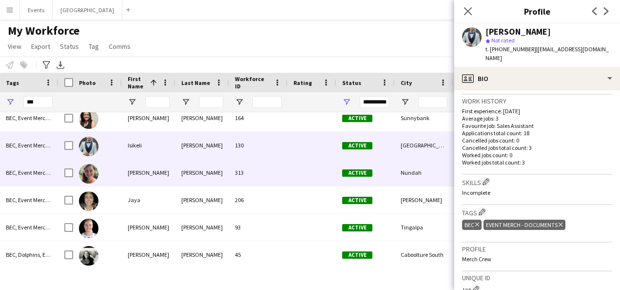
click at [161, 173] on div "[PERSON_NAME]" at bounding box center [149, 172] width 54 height 27
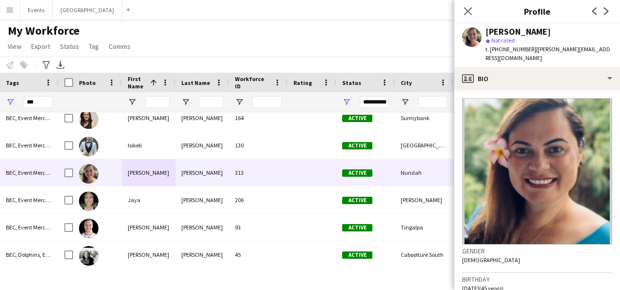
drag, startPoint x: 576, startPoint y: 30, endPoint x: 448, endPoint y: 34, distance: 128.3
click at [448, 34] on body "Menu Boards Boards Boards All jobs Status Workforce Workforce My Workforce Recr…" at bounding box center [310, 145] width 620 height 290
click at [575, 30] on div "[PERSON_NAME]" at bounding box center [549, 31] width 127 height 9
drag, startPoint x: 488, startPoint y: 31, endPoint x: 569, endPoint y: 35, distance: 81.5
click at [569, 35] on div "[PERSON_NAME]" at bounding box center [549, 31] width 127 height 9
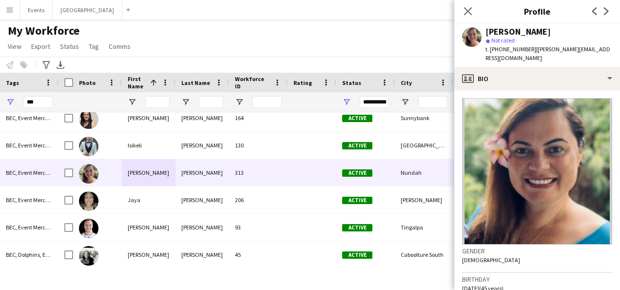
copy div "[PERSON_NAME]"
drag, startPoint x: 538, startPoint y: 52, endPoint x: 527, endPoint y: 60, distance: 14.3
click at [527, 60] on div "t. [PHONE_NUMBER] | [PERSON_NAME][EMAIL_ADDRESS][DOMAIN_NAME]" at bounding box center [549, 54] width 127 height 18
copy span "[PERSON_NAME][EMAIL_ADDRESS][DOMAIN_NAME]"
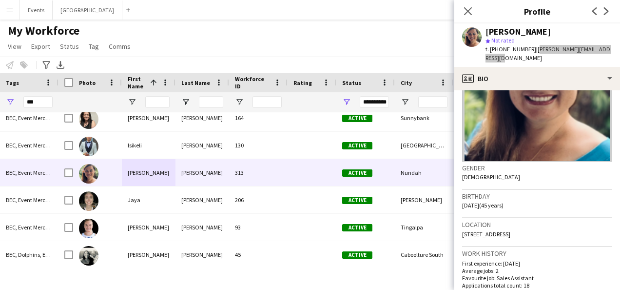
scroll to position [98, 0]
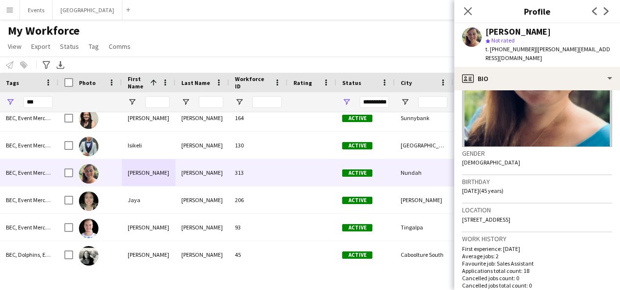
click at [568, 39] on div "star Not rated" at bounding box center [549, 40] width 127 height 9
drag, startPoint x: 570, startPoint y: 30, endPoint x: 485, endPoint y: 30, distance: 84.4
click at [485, 30] on div "[PERSON_NAME] star Not rated t. [PHONE_NUMBER] | [PERSON_NAME][EMAIL_ADDRESS][D…" at bounding box center [537, 44] width 166 height 43
click at [519, 164] on div "Gender [DEMOGRAPHIC_DATA]" at bounding box center [537, 161] width 150 height 28
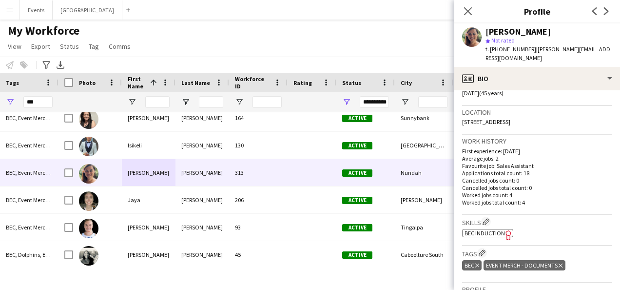
click at [491, 232] on span "BEC Induction" at bounding box center [485, 232] width 40 height 7
drag, startPoint x: 486, startPoint y: 32, endPoint x: 571, endPoint y: 31, distance: 84.8
click at [571, 31] on div "[PERSON_NAME]" at bounding box center [549, 31] width 127 height 9
copy div "[PERSON_NAME]"
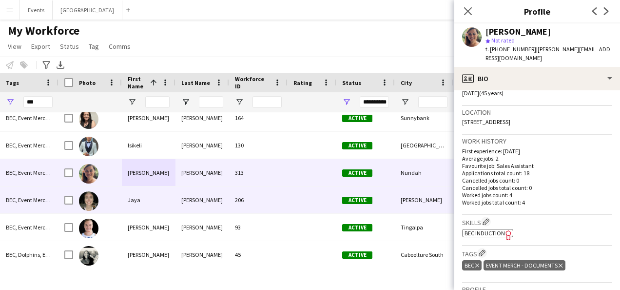
click at [150, 198] on div "Jaya" at bounding box center [149, 199] width 54 height 27
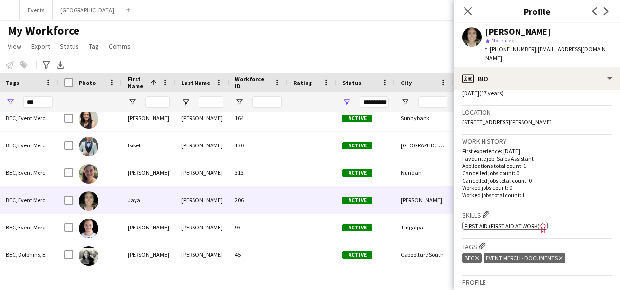
drag, startPoint x: 551, startPoint y: 35, endPoint x: 497, endPoint y: 35, distance: 53.6
click at [550, 35] on div "[PERSON_NAME]" at bounding box center [549, 31] width 127 height 9
drag, startPoint x: 526, startPoint y: 30, endPoint x: 488, endPoint y: 30, distance: 38.5
click at [488, 30] on div "[PERSON_NAME]" at bounding box center [549, 31] width 127 height 9
copy div "[PERSON_NAME]"
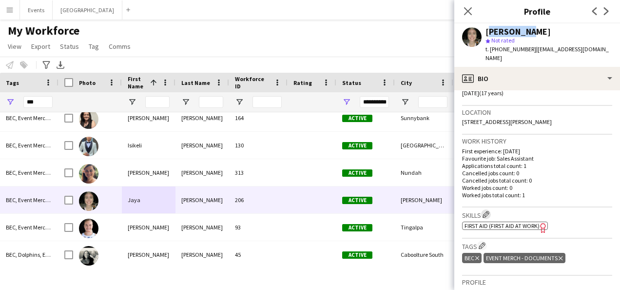
click at [486, 211] on app-icon "Edit crew company skills" at bounding box center [486, 214] width 7 height 7
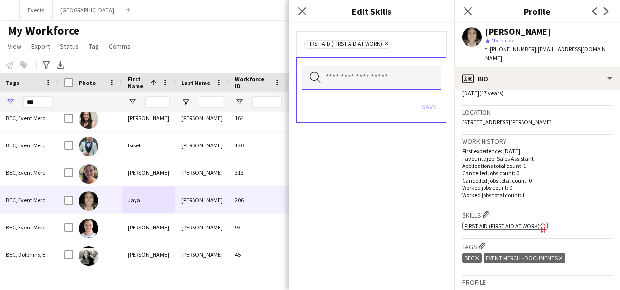
click at [393, 79] on input "text" at bounding box center [371, 78] width 138 height 24
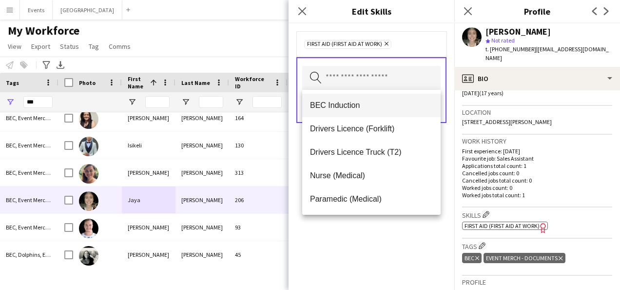
click at [373, 111] on mat-option "BEC Induction" at bounding box center [371, 105] width 138 height 23
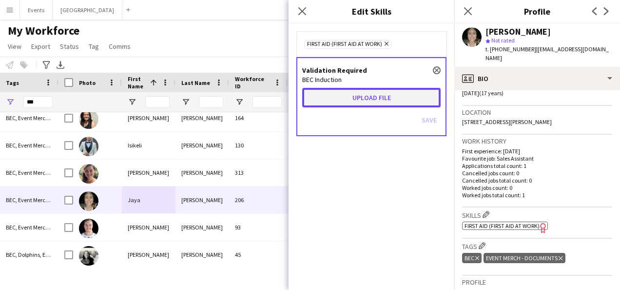
click at [349, 90] on button "Upload file" at bounding box center [371, 98] width 138 height 20
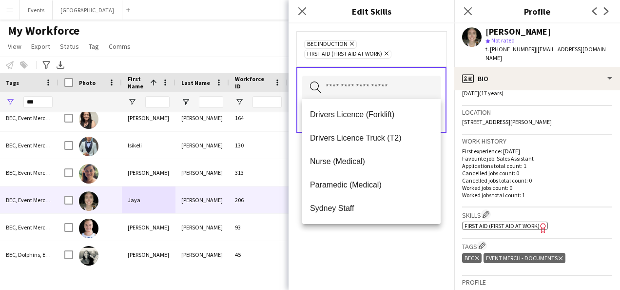
click at [342, 247] on div "BEC Induction Remove First Aid (First Aid At Work) Remove Search by skill name …" at bounding box center [372, 156] width 166 height 266
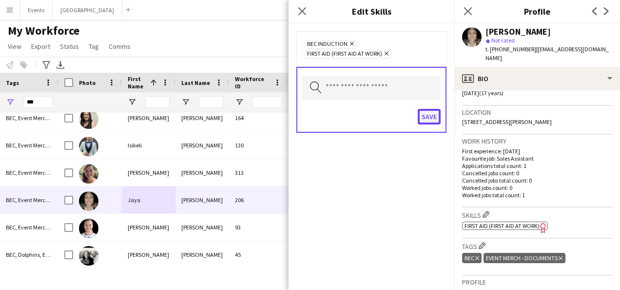
click at [429, 117] on button "Save" at bounding box center [429, 117] width 23 height 16
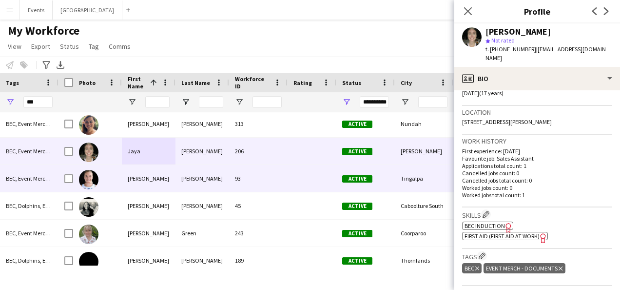
scroll to position [488, 0]
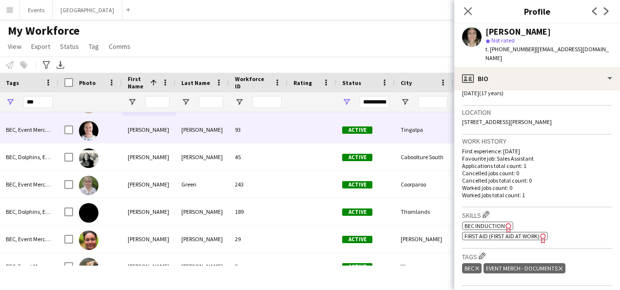
click at [154, 135] on div "[PERSON_NAME]" at bounding box center [149, 129] width 54 height 27
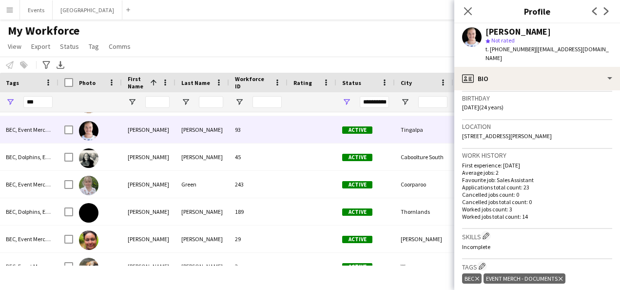
scroll to position [195, 0]
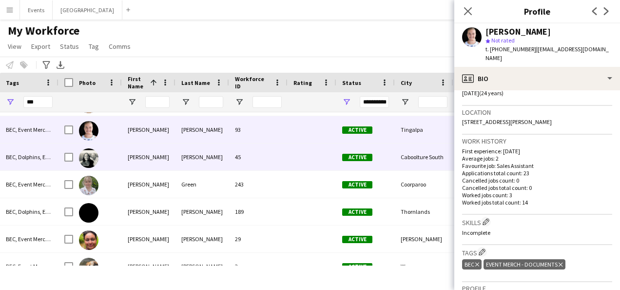
click at [146, 153] on div "[PERSON_NAME]" at bounding box center [149, 156] width 54 height 27
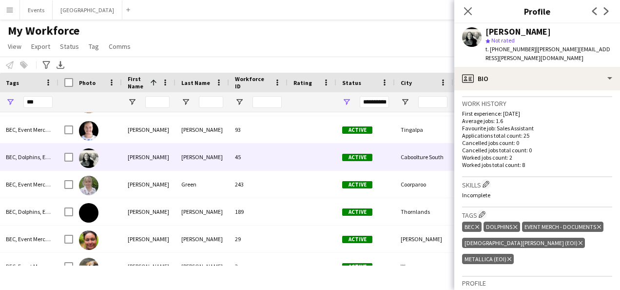
scroll to position [244, 0]
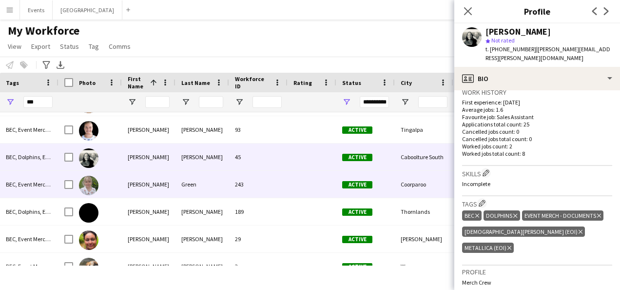
click at [154, 182] on div "[PERSON_NAME]" at bounding box center [149, 184] width 54 height 27
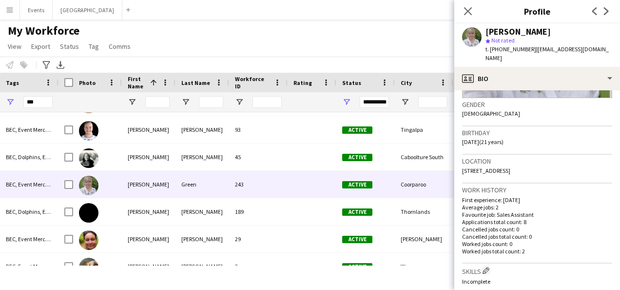
scroll to position [195, 0]
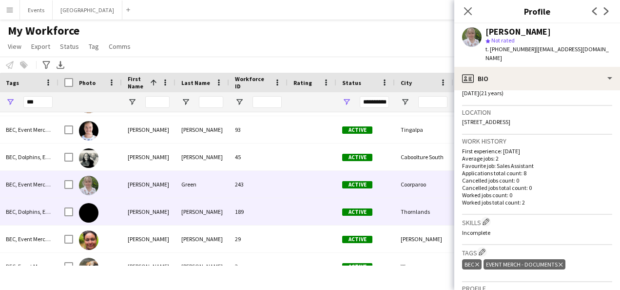
click at [123, 213] on div "[PERSON_NAME]" at bounding box center [149, 211] width 54 height 27
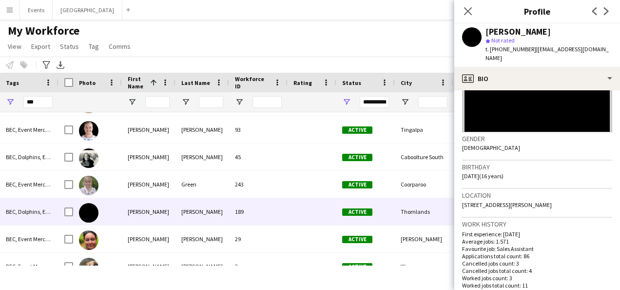
scroll to position [146, 0]
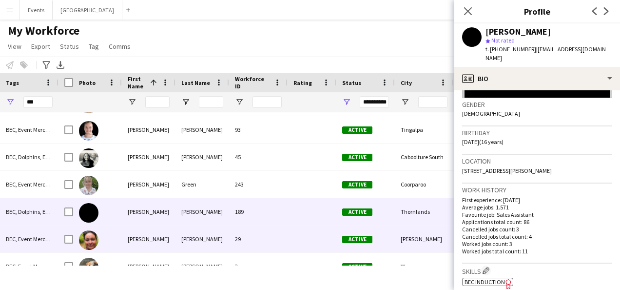
click at [147, 237] on div "[PERSON_NAME]" at bounding box center [149, 238] width 54 height 27
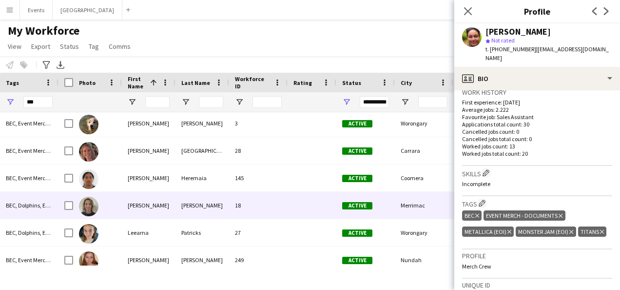
scroll to position [634, 0]
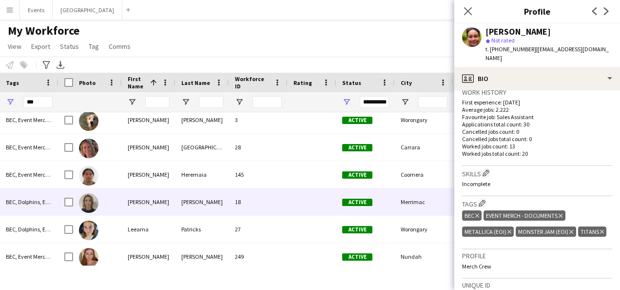
click at [158, 203] on div "[PERSON_NAME]" at bounding box center [149, 201] width 54 height 27
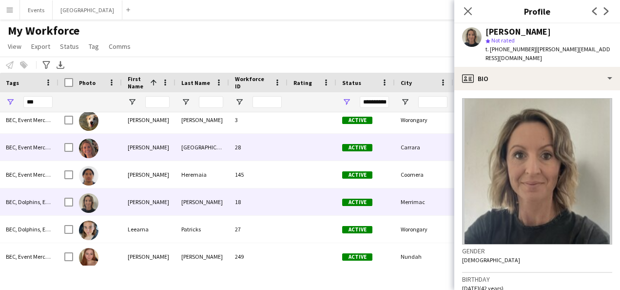
click at [151, 146] on div "[PERSON_NAME]" at bounding box center [149, 147] width 54 height 27
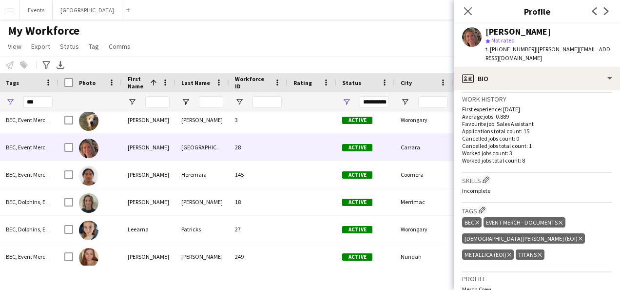
scroll to position [244, 0]
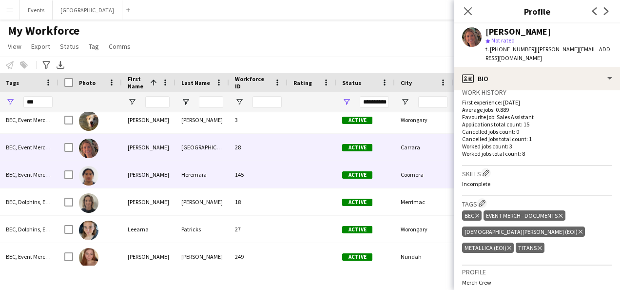
click at [170, 170] on div "[PERSON_NAME]" at bounding box center [149, 174] width 54 height 27
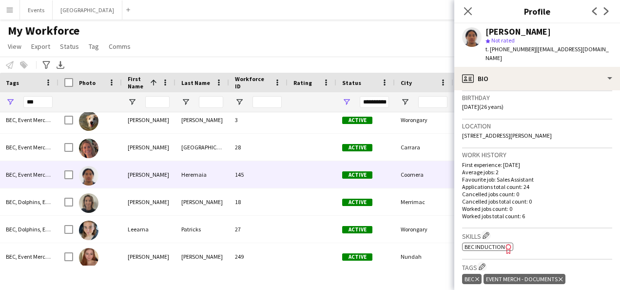
scroll to position [195, 0]
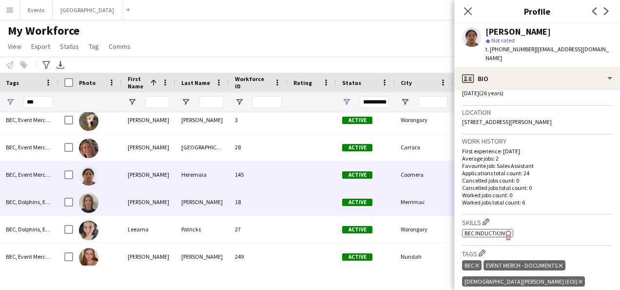
click at [146, 203] on div "[PERSON_NAME]" at bounding box center [149, 201] width 54 height 27
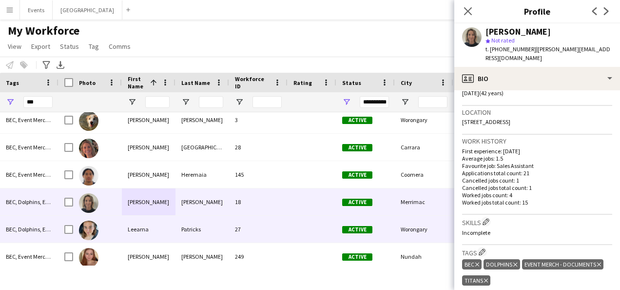
click at [174, 224] on div "Leearna" at bounding box center [149, 229] width 54 height 27
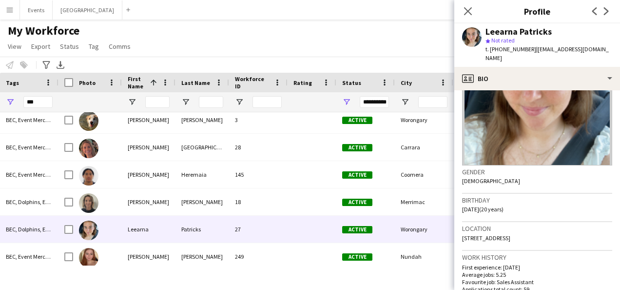
scroll to position [146, 0]
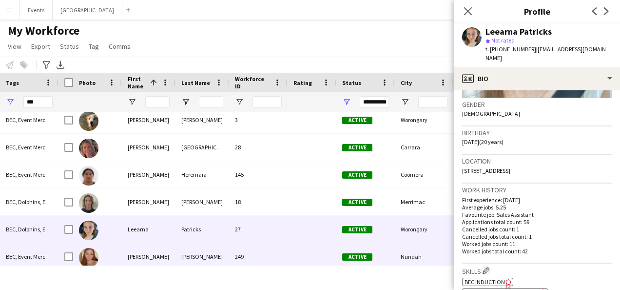
click at [221, 255] on div "[PERSON_NAME]" at bounding box center [203, 256] width 54 height 27
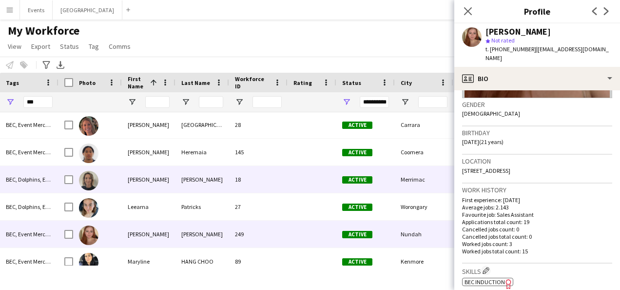
scroll to position [731, 0]
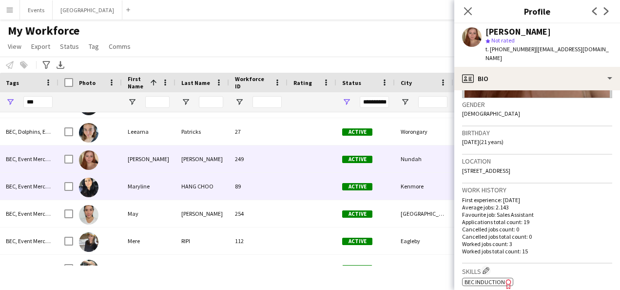
click at [168, 190] on div "Maryline" at bounding box center [149, 186] width 54 height 27
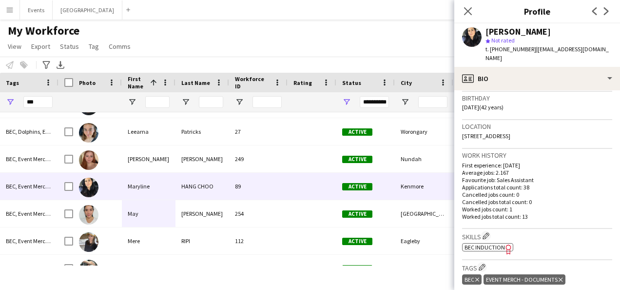
scroll to position [195, 0]
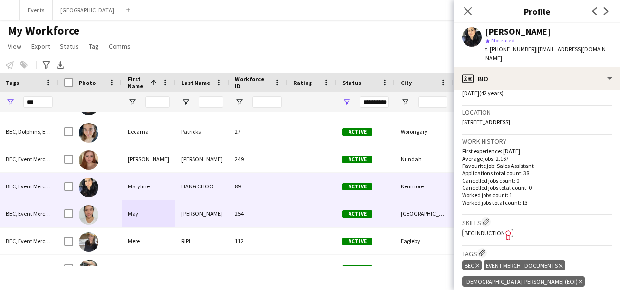
click at [321, 213] on div at bounding box center [312, 213] width 49 height 27
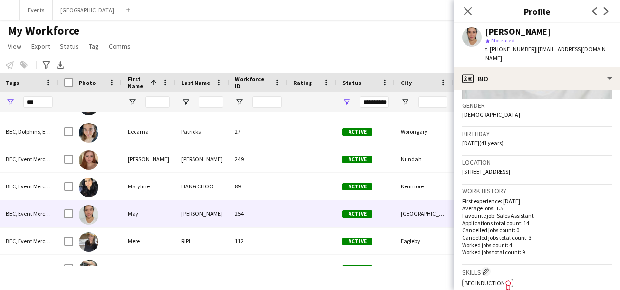
scroll to position [146, 0]
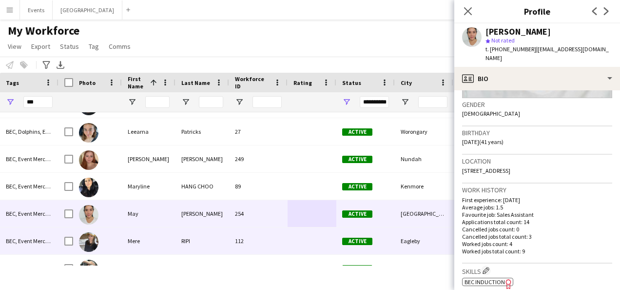
click at [157, 242] on div "Mere" at bounding box center [149, 240] width 54 height 27
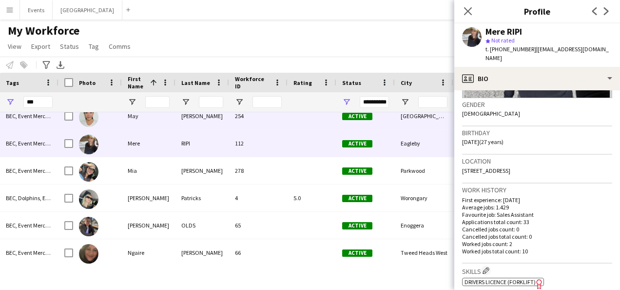
scroll to position [829, 0]
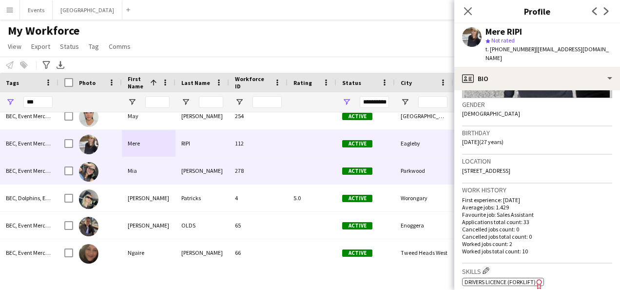
click at [154, 173] on div "Mia" at bounding box center [149, 170] width 54 height 27
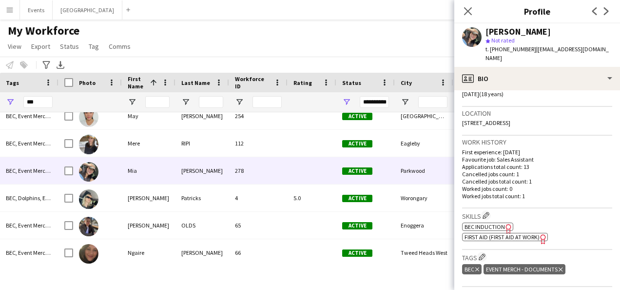
scroll to position [195, 0]
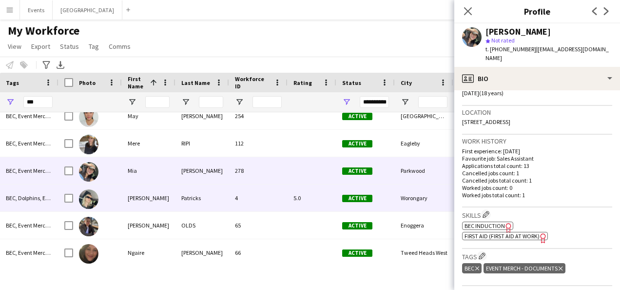
click at [152, 203] on div "[PERSON_NAME]" at bounding box center [149, 197] width 54 height 27
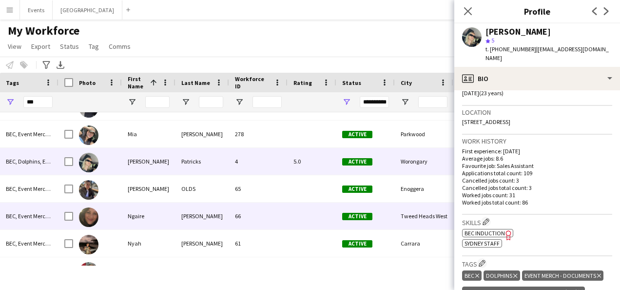
scroll to position [878, 0]
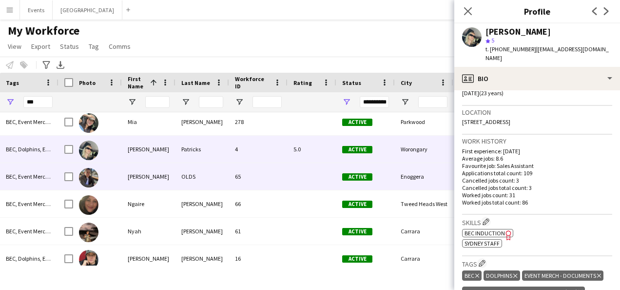
click at [198, 175] on div "OLDS" at bounding box center [203, 176] width 54 height 27
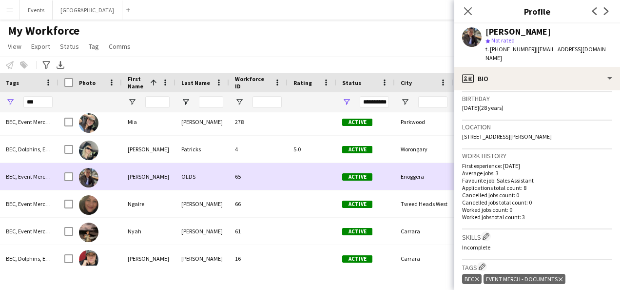
scroll to position [195, 0]
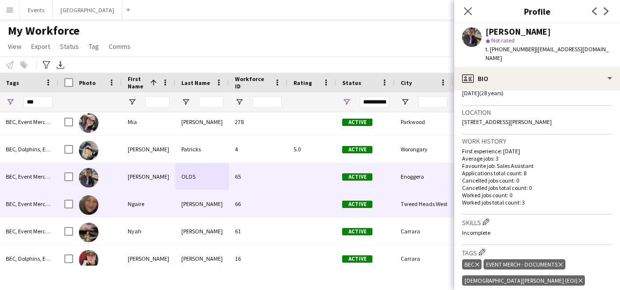
click at [146, 209] on div "Ngaire" at bounding box center [149, 203] width 54 height 27
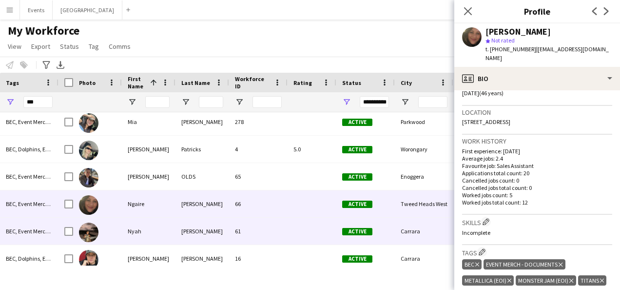
click at [139, 235] on div "Nyah" at bounding box center [149, 230] width 54 height 27
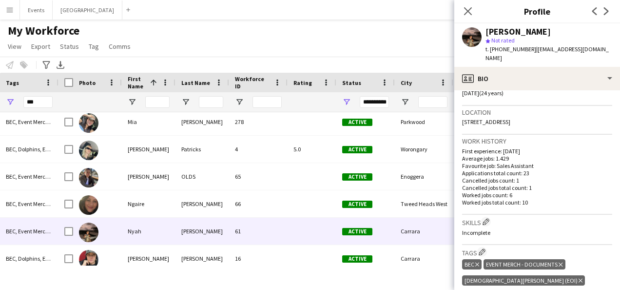
scroll to position [244, 0]
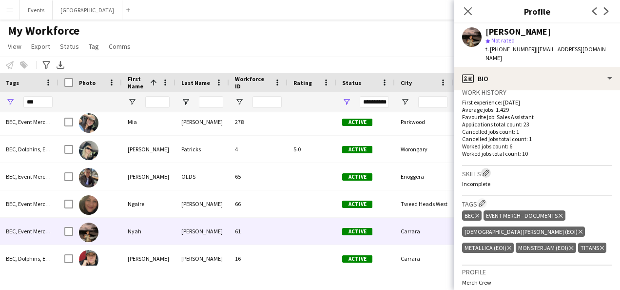
click at [489, 169] on app-icon "Edit crew company skills" at bounding box center [486, 172] width 7 height 7
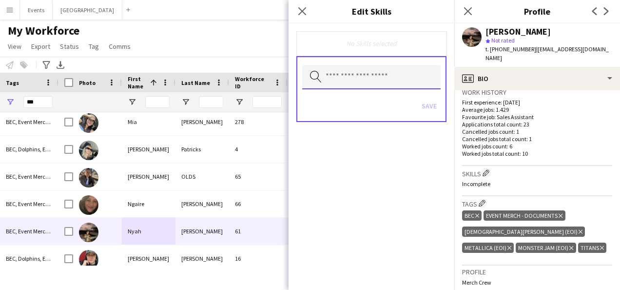
click at [376, 81] on input "text" at bounding box center [371, 77] width 138 height 24
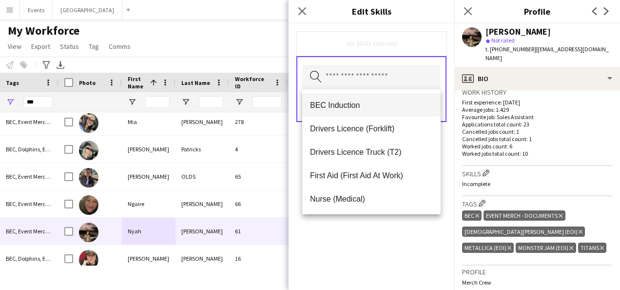
click at [355, 110] on mat-option "BEC Induction" at bounding box center [371, 104] width 138 height 23
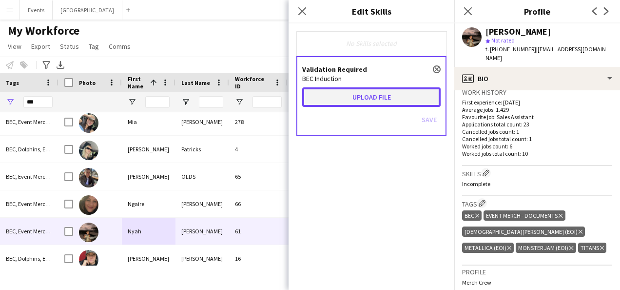
click at [410, 100] on button "Upload file" at bounding box center [371, 97] width 138 height 20
click at [381, 91] on button "Upload file" at bounding box center [371, 97] width 138 height 20
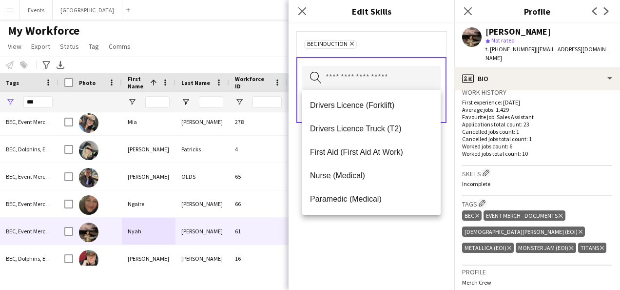
click at [343, 262] on div "BEC Induction Remove Search by skill name Save" at bounding box center [372, 156] width 166 height 266
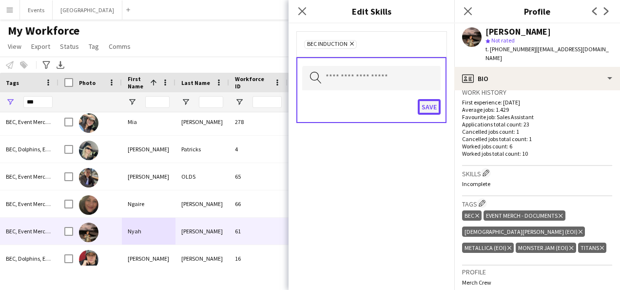
click at [427, 108] on button "Save" at bounding box center [429, 107] width 23 height 16
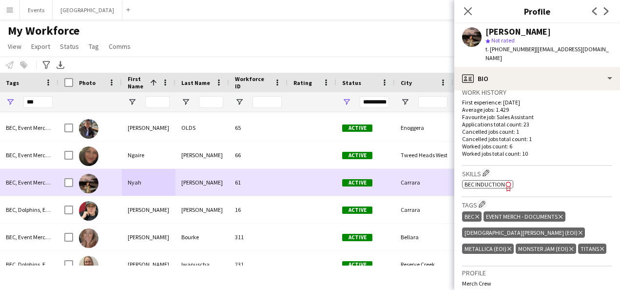
scroll to position [975, 0]
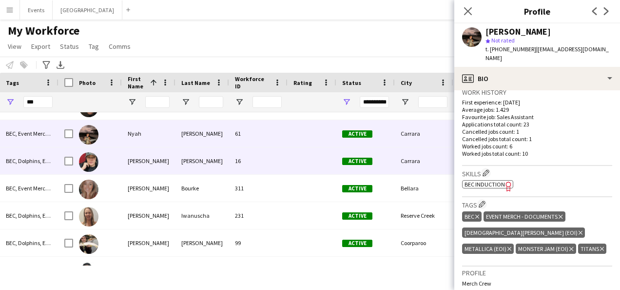
click at [169, 155] on div "[PERSON_NAME]" at bounding box center [149, 160] width 54 height 27
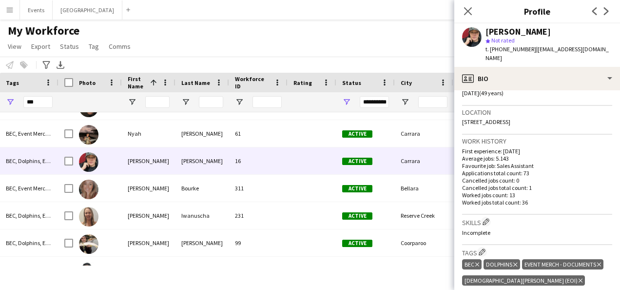
scroll to position [244, 0]
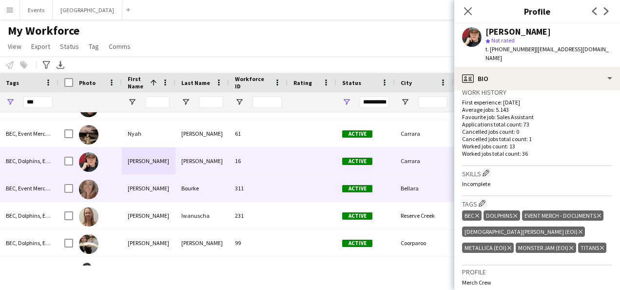
click at [175, 186] on div "[PERSON_NAME]" at bounding box center [149, 188] width 54 height 27
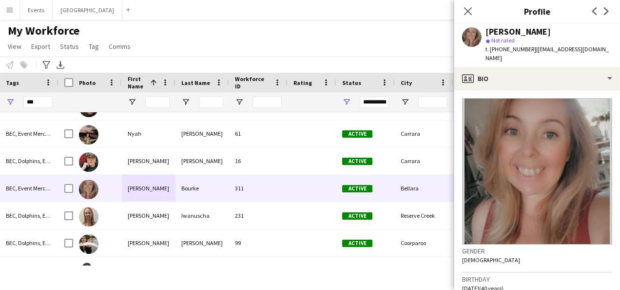
drag, startPoint x: 552, startPoint y: 32, endPoint x: 478, endPoint y: 26, distance: 74.3
click at [478, 26] on div "[PERSON_NAME] star Not rated t. [PHONE_NUMBER] | [EMAIL_ADDRESS][DOMAIN_NAME]" at bounding box center [537, 44] width 166 height 43
copy div "[PERSON_NAME]"
drag, startPoint x: 531, startPoint y: 49, endPoint x: 608, endPoint y: 48, distance: 76.1
click at [608, 48] on div "[PERSON_NAME] star Not rated t. [PHONE_NUMBER] | [EMAIL_ADDRESS][DOMAIN_NAME]" at bounding box center [537, 44] width 166 height 43
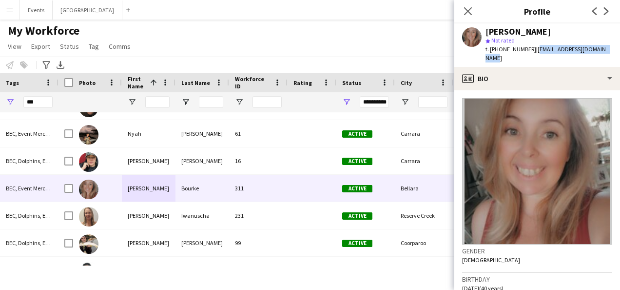
copy span "[EMAIL_ADDRESS][DOMAIN_NAME]"
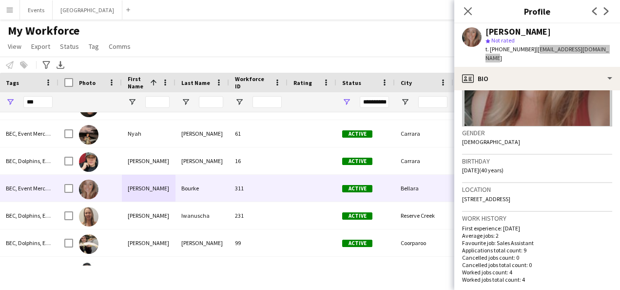
scroll to position [195, 0]
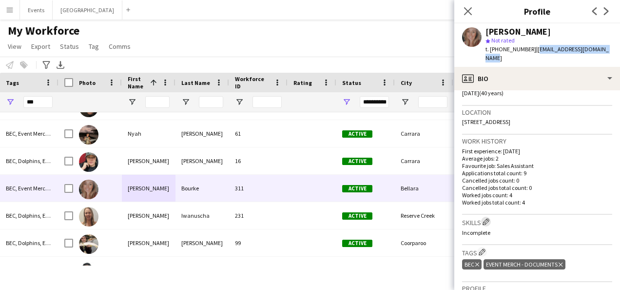
click at [488, 218] on app-icon "Edit crew company skills" at bounding box center [486, 221] width 7 height 7
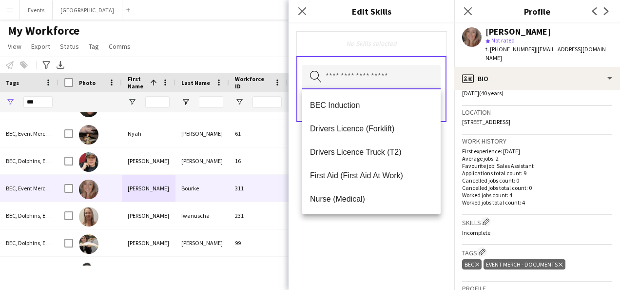
click at [399, 75] on input "text" at bounding box center [371, 77] width 138 height 24
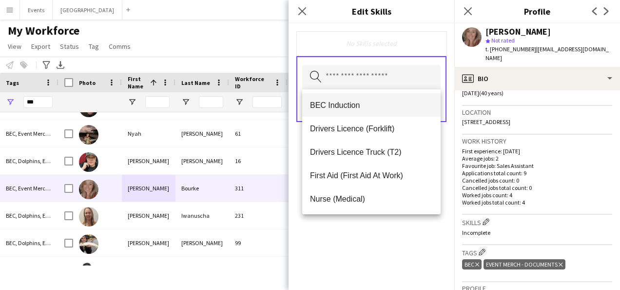
click at [388, 97] on mat-option "BEC Induction" at bounding box center [371, 104] width 138 height 23
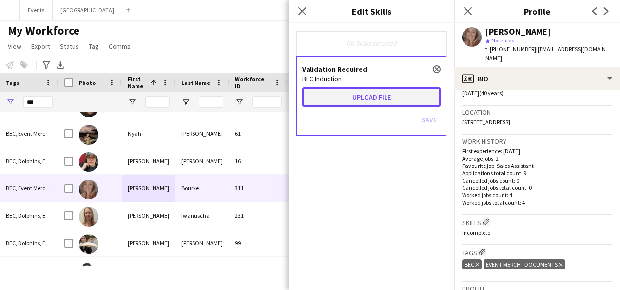
click at [330, 101] on button "Upload file" at bounding box center [371, 97] width 138 height 20
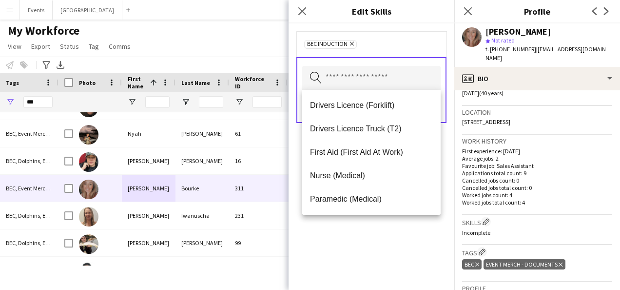
click at [352, 265] on div "BEC Induction Remove Search by skill name Save" at bounding box center [372, 156] width 166 height 266
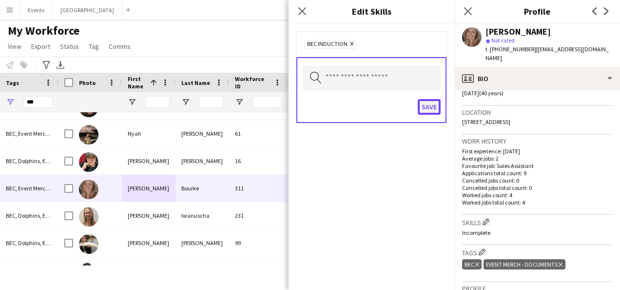
click at [437, 104] on button "Save" at bounding box center [429, 107] width 23 height 16
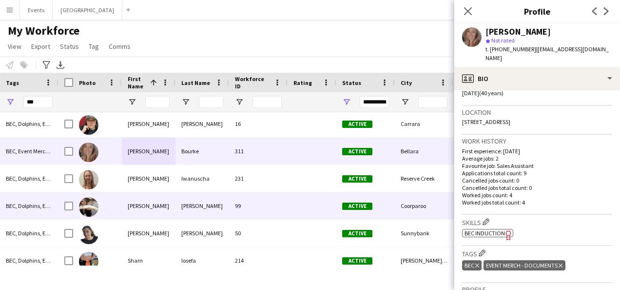
scroll to position [1024, 0]
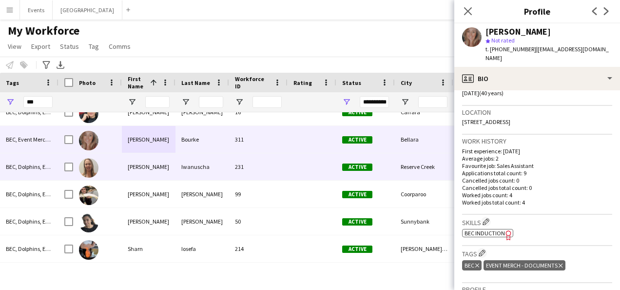
click at [140, 173] on div "[PERSON_NAME]" at bounding box center [149, 166] width 54 height 27
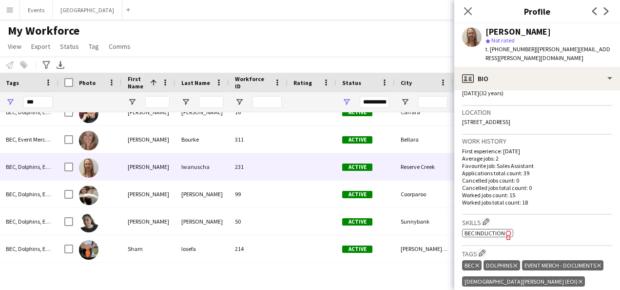
scroll to position [244, 0]
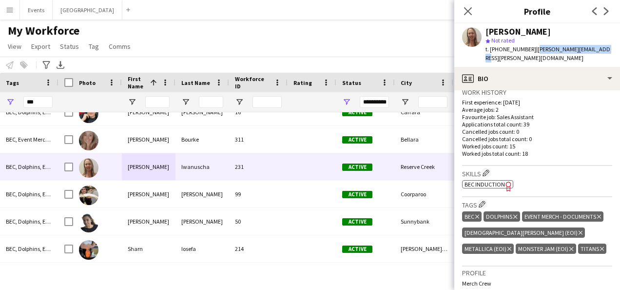
drag, startPoint x: 601, startPoint y: 49, endPoint x: 531, endPoint y: 51, distance: 69.8
click at [531, 51] on span "| [PERSON_NAME][EMAIL_ADDRESS][PERSON_NAME][DOMAIN_NAME]" at bounding box center [548, 53] width 125 height 16
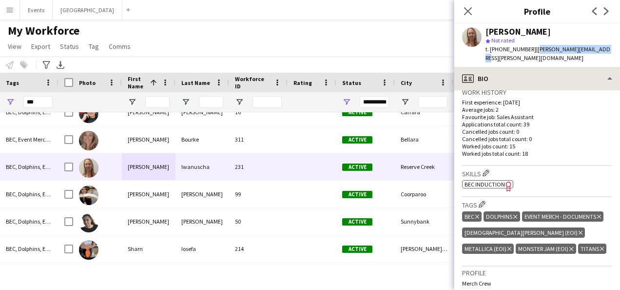
copy span "[PERSON_NAME][EMAIL_ADDRESS][PERSON_NAME][DOMAIN_NAME]"
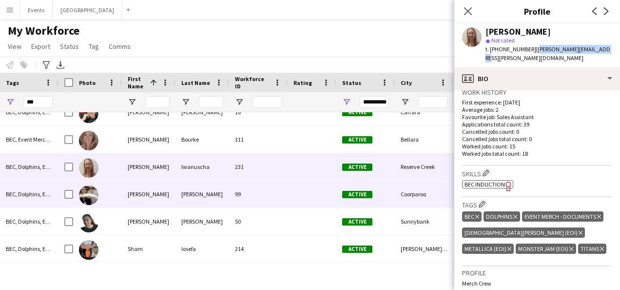
click at [150, 187] on div "[PERSON_NAME]" at bounding box center [149, 193] width 54 height 27
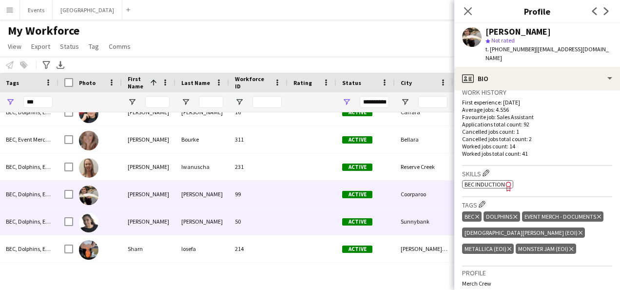
click at [156, 211] on div "[PERSON_NAME]" at bounding box center [149, 221] width 54 height 27
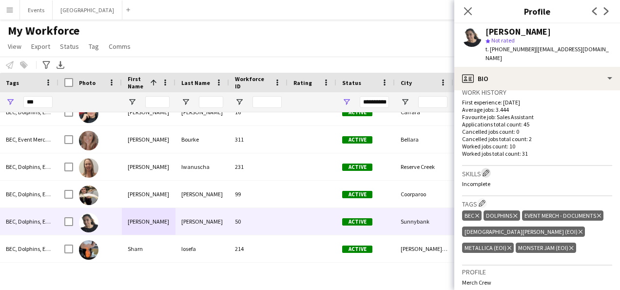
click at [490, 169] on app-icon "Edit crew company skills" at bounding box center [486, 172] width 7 height 7
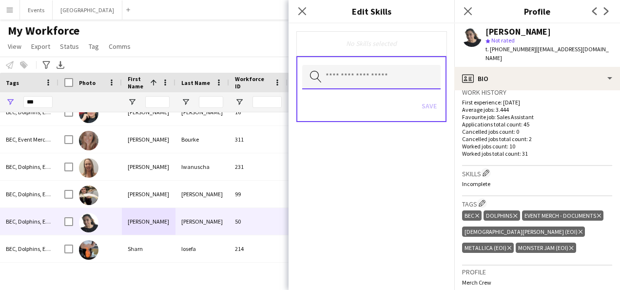
click at [367, 79] on input "text" at bounding box center [371, 77] width 138 height 24
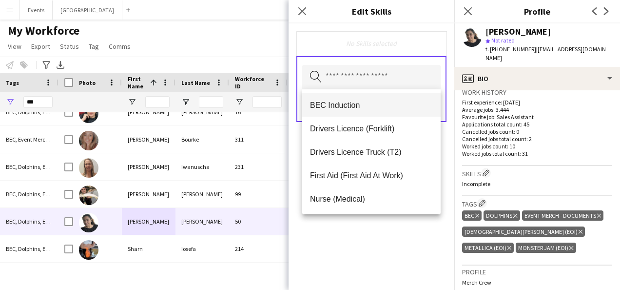
click at [357, 109] on span "BEC Induction" at bounding box center [371, 104] width 123 height 9
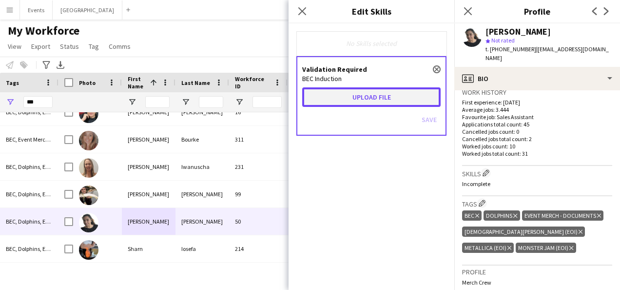
click at [384, 95] on button "Upload file" at bounding box center [371, 97] width 138 height 20
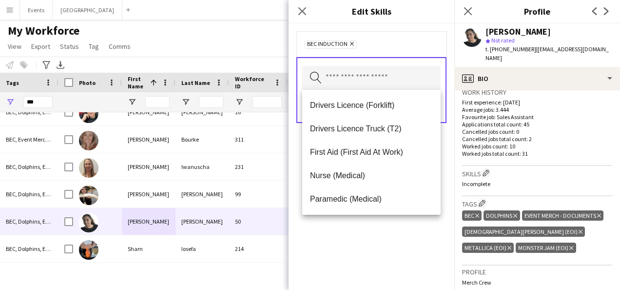
click at [375, 251] on div "BEC Induction Remove Search by skill name Save" at bounding box center [372, 156] width 166 height 266
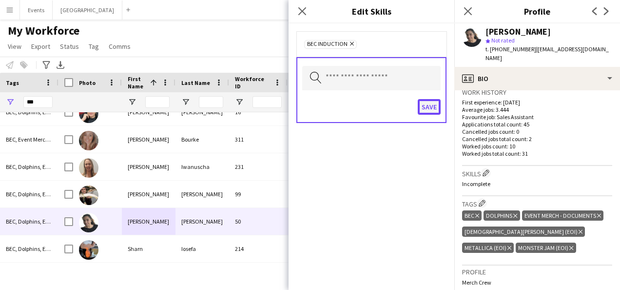
click at [432, 109] on button "Save" at bounding box center [429, 107] width 23 height 16
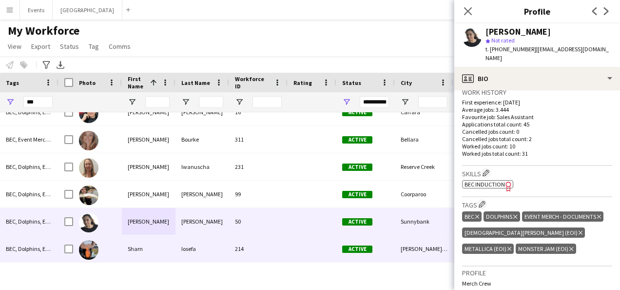
click at [152, 259] on div "Sharn" at bounding box center [149, 248] width 54 height 27
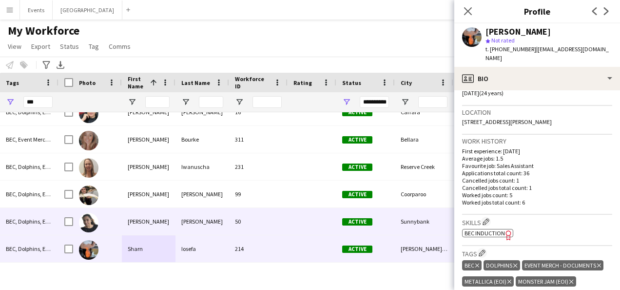
scroll to position [1121, 0]
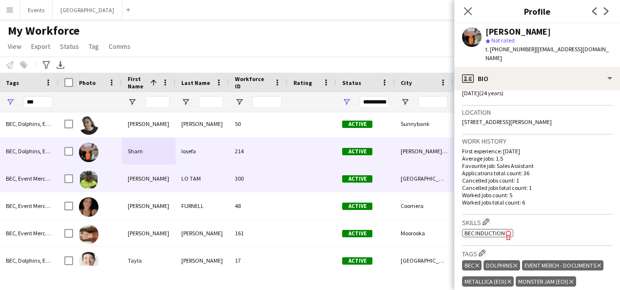
click at [144, 175] on div "[PERSON_NAME]" at bounding box center [149, 178] width 54 height 27
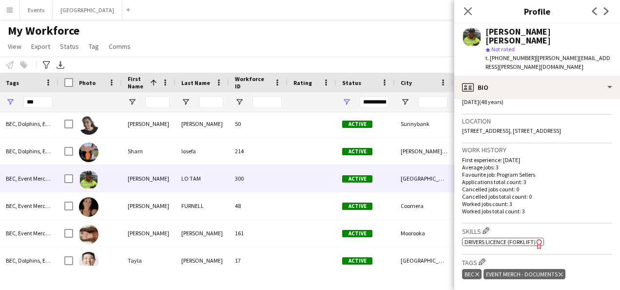
scroll to position [244, 0]
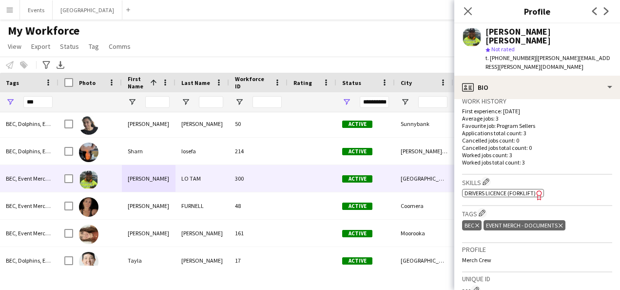
click at [537, 27] on div "[PERSON_NAME] [PERSON_NAME]" at bounding box center [549, 36] width 127 height 18
drag, startPoint x: 545, startPoint y: 33, endPoint x: 487, endPoint y: 31, distance: 58.0
click at [487, 31] on div "[PERSON_NAME] [PERSON_NAME]" at bounding box center [549, 36] width 127 height 18
copy div "[PERSON_NAME] [PERSON_NAME]"
click at [599, 46] on div "[PERSON_NAME] [PERSON_NAME] star Not rated t. [PHONE_NUMBER] | [PERSON_NAME][EM…" at bounding box center [537, 49] width 166 height 52
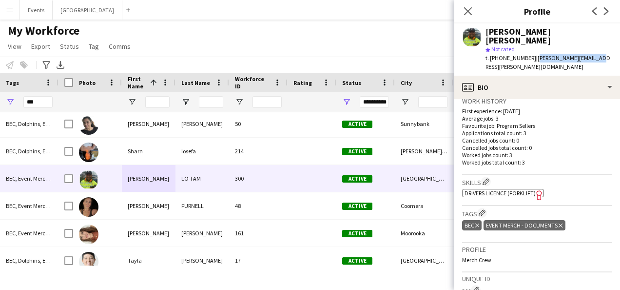
drag, startPoint x: 592, startPoint y: 49, endPoint x: 531, endPoint y: 51, distance: 60.5
click at [531, 51] on div "[PERSON_NAME] [PERSON_NAME] star Not rated t. [PHONE_NUMBER] | [PERSON_NAME][EM…" at bounding box center [537, 49] width 166 height 52
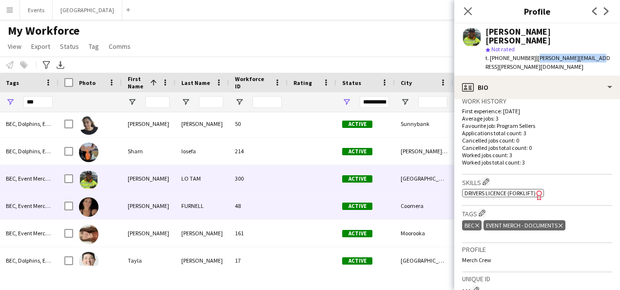
click at [156, 207] on div "[PERSON_NAME]" at bounding box center [149, 205] width 54 height 27
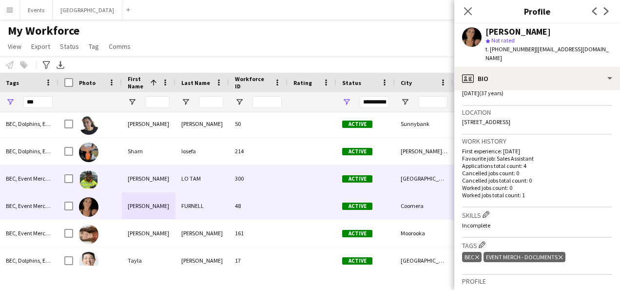
scroll to position [1158, 0]
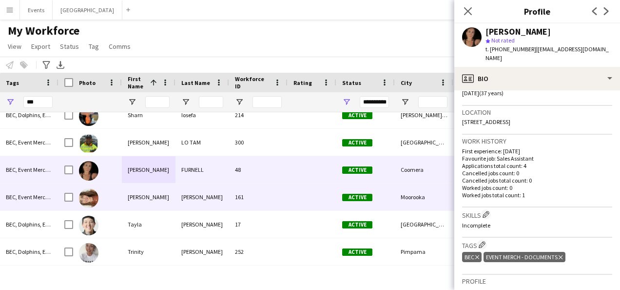
click at [151, 199] on div "[PERSON_NAME]" at bounding box center [149, 196] width 54 height 27
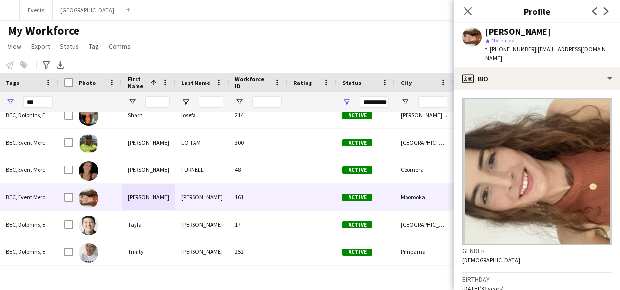
drag, startPoint x: 528, startPoint y: 49, endPoint x: 576, endPoint y: 52, distance: 48.3
click at [576, 52] on div "[PERSON_NAME] star Not rated t. [PHONE_NUMBER] | [EMAIL_ADDRESS][DOMAIN_NAME]" at bounding box center [537, 44] width 166 height 43
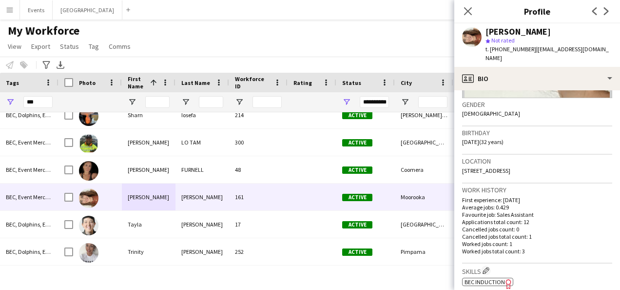
scroll to position [195, 0]
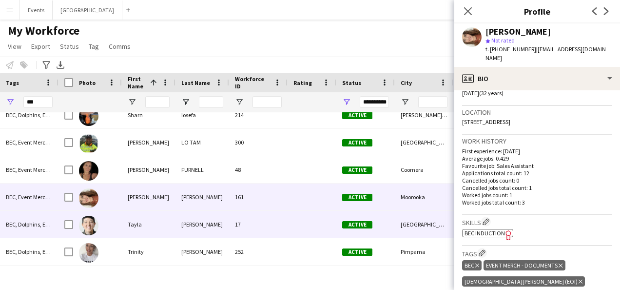
click at [130, 221] on div "Tayla" at bounding box center [149, 224] width 54 height 27
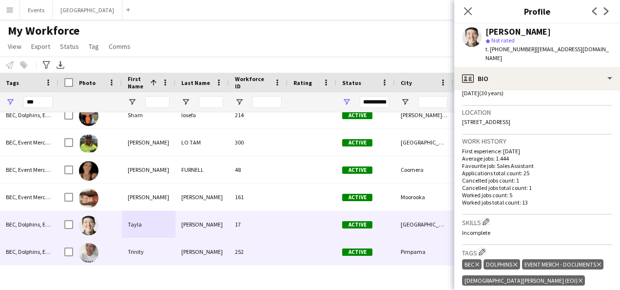
click at [163, 244] on div "Trinity" at bounding box center [149, 251] width 54 height 27
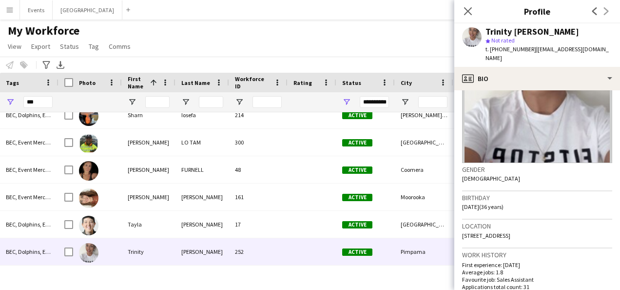
scroll to position [146, 0]
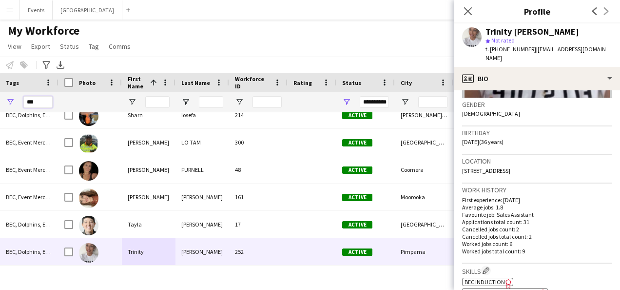
click at [28, 101] on input "***" at bounding box center [37, 102] width 29 height 12
drag, startPoint x: 44, startPoint y: 101, endPoint x: 13, endPoint y: 104, distance: 31.9
click at [13, 104] on div "***" at bounding box center [29, 102] width 59 height 20
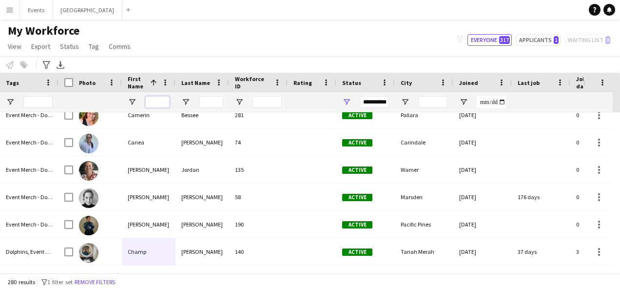
click at [162, 100] on input "First Name Filter Input" at bounding box center [157, 102] width 24 height 12
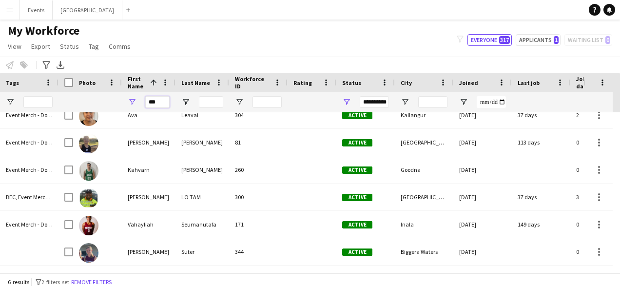
scroll to position [0, 0]
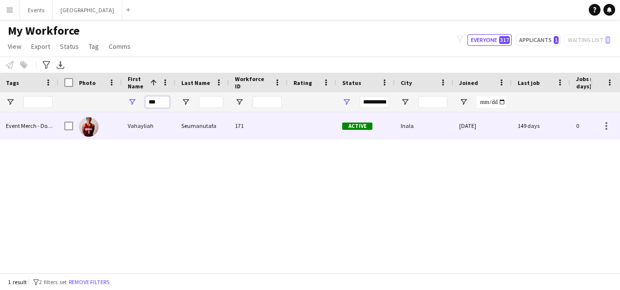
type input "***"
click at [153, 126] on div "Vahayliah" at bounding box center [149, 125] width 54 height 27
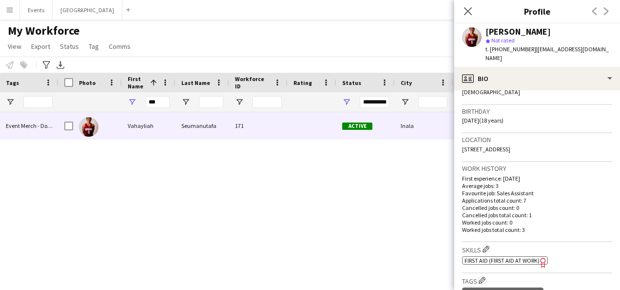
scroll to position [195, 0]
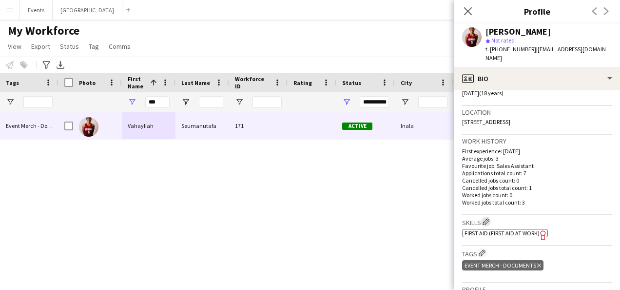
click at [490, 221] on app-icon "Edit crew company skills" at bounding box center [486, 221] width 7 height 7
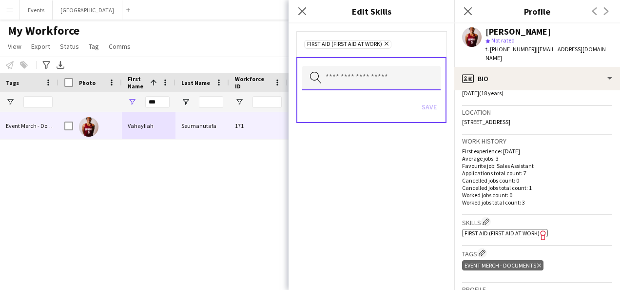
click at [347, 77] on input "text" at bounding box center [371, 78] width 138 height 24
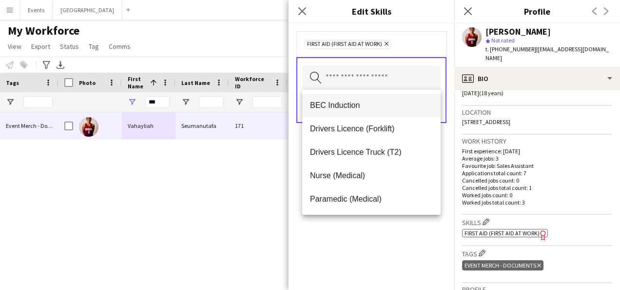
click at [351, 105] on span "BEC Induction" at bounding box center [371, 104] width 123 height 9
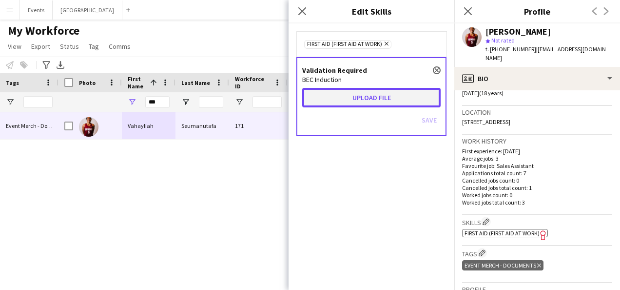
click at [353, 100] on button "Upload file" at bounding box center [371, 98] width 138 height 20
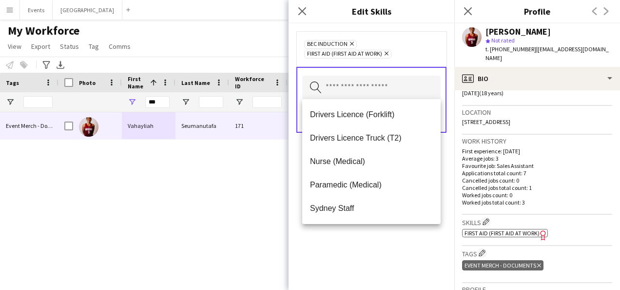
click at [377, 253] on div "BEC Induction Remove First Aid (First Aid At Work) Remove Search by skill name …" at bounding box center [372, 156] width 166 height 266
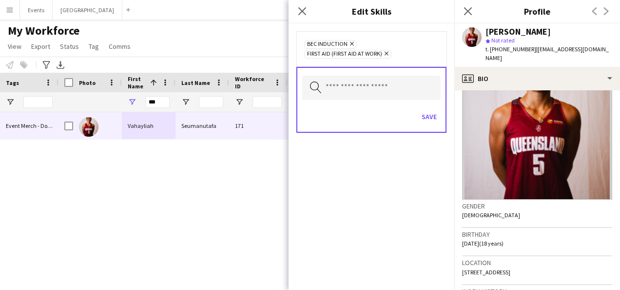
scroll to position [30, 0]
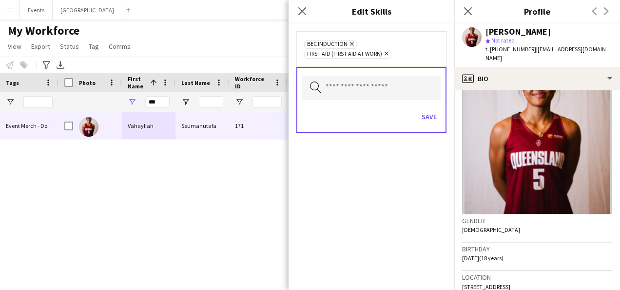
drag, startPoint x: 103, startPoint y: 202, endPoint x: 121, endPoint y: 177, distance: 30.7
click at [103, 202] on div "[PERSON_NAME] 171 Active Inala [DATE] 149 days 0 [EMAIL_ADDRESS][DOMAIN_NAME]" at bounding box center [325, 188] width 532 height 153
drag, startPoint x: 160, startPoint y: 101, endPoint x: 133, endPoint y: 104, distance: 27.4
click at [133, 104] on div "***" at bounding box center [149, 102] width 54 height 20
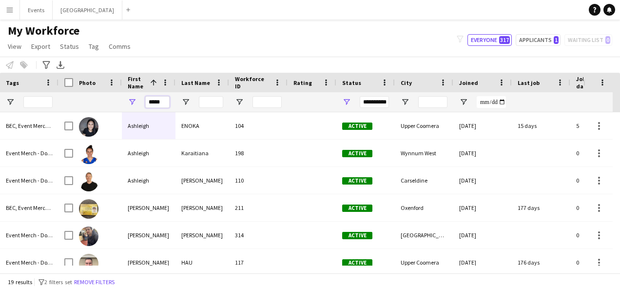
type input "*****"
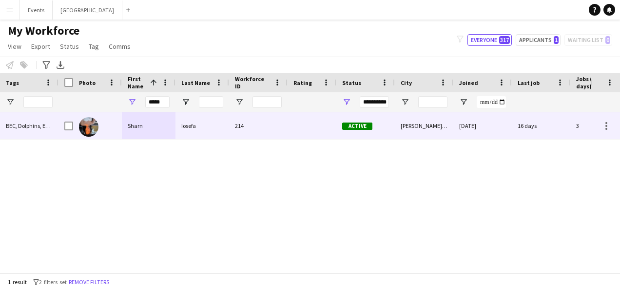
click at [97, 124] on img at bounding box center [89, 127] width 20 height 20
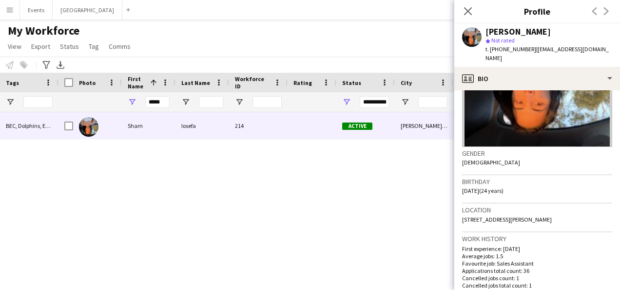
scroll to position [195, 0]
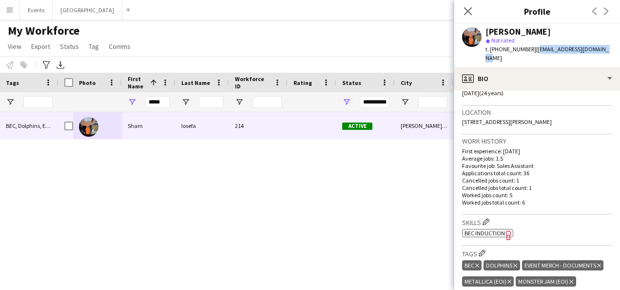
drag, startPoint x: 529, startPoint y: 50, endPoint x: 595, endPoint y: 53, distance: 66.4
click at [595, 53] on div "[PERSON_NAME] star Not rated t. [PHONE_NUMBER] | [EMAIL_ADDRESS][DOMAIN_NAME]" at bounding box center [537, 44] width 166 height 43
drag, startPoint x: 154, startPoint y: 166, endPoint x: 130, endPoint y: 115, distance: 56.5
click at [154, 166] on div "[PERSON_NAME] 214 Active [PERSON_NAME] Scrub [DATE] 16 days 3 [EMAIL_ADDRESS][D…" at bounding box center [325, 188] width 532 height 153
drag, startPoint x: 164, startPoint y: 103, endPoint x: 138, endPoint y: 104, distance: 25.9
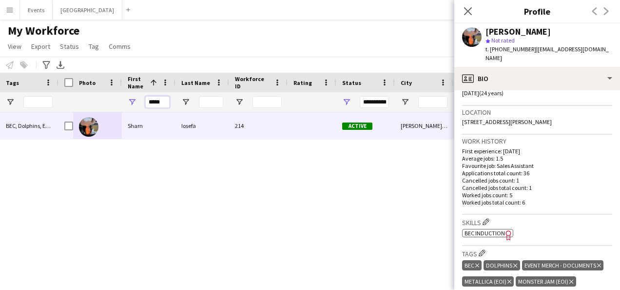
click at [138, 104] on div "*****" at bounding box center [149, 102] width 54 height 20
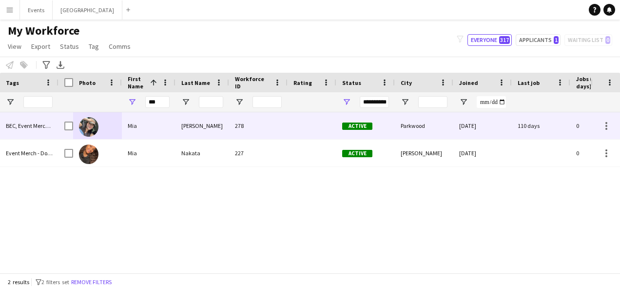
click at [157, 123] on div "Mia" at bounding box center [149, 125] width 54 height 27
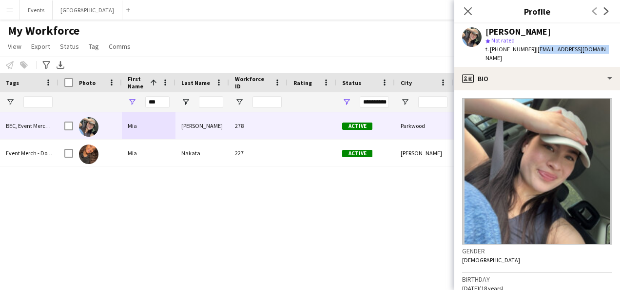
drag, startPoint x: 594, startPoint y: 49, endPoint x: 531, endPoint y: 48, distance: 63.9
click at [531, 48] on div "[PERSON_NAME] star Not rated t. [PHONE_NUMBER] | [EMAIL_ADDRESS][DOMAIN_NAME]" at bounding box center [537, 44] width 166 height 43
click at [158, 101] on input "***" at bounding box center [157, 102] width 24 height 12
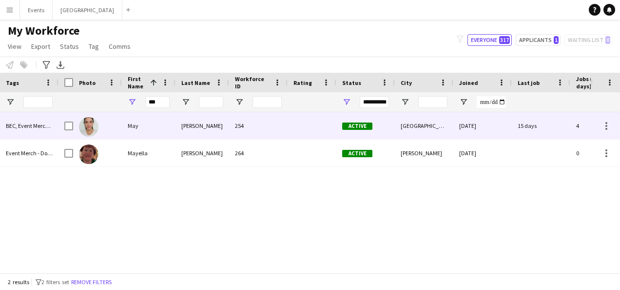
click at [153, 124] on div "May" at bounding box center [149, 125] width 54 height 27
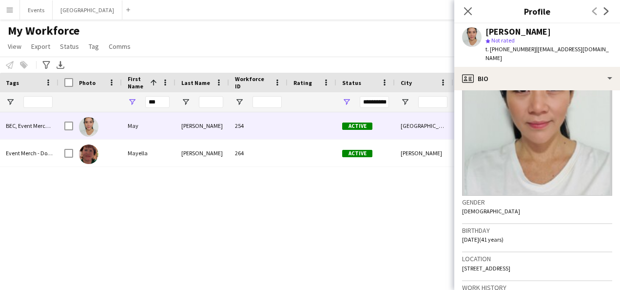
scroll to position [0, 0]
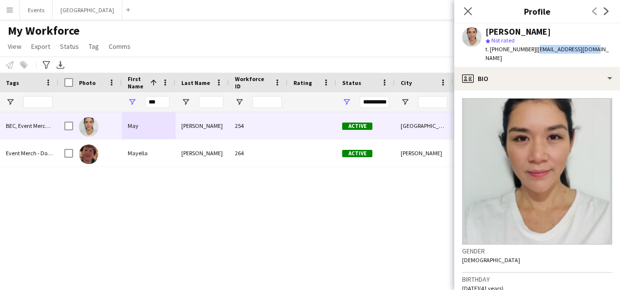
drag, startPoint x: 531, startPoint y: 48, endPoint x: 591, endPoint y: 50, distance: 61.0
click at [591, 50] on div "[PERSON_NAME] star Not rated t. [PHONE_NUMBER] | [EMAIL_ADDRESS][DOMAIN_NAME]" at bounding box center [537, 44] width 166 height 43
click at [157, 104] on input "***" at bounding box center [157, 102] width 24 height 12
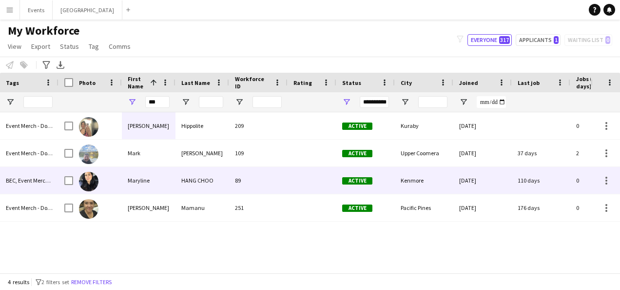
click at [149, 183] on div "Maryline" at bounding box center [149, 180] width 54 height 27
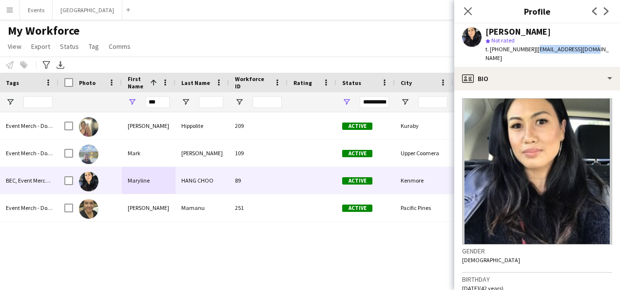
drag, startPoint x: 531, startPoint y: 50, endPoint x: 592, endPoint y: 51, distance: 61.4
click at [592, 51] on div "[PERSON_NAME] CHOO star Not rated t. [PHONE_NUMBER] | [EMAIL_ADDRESS][DOMAIN_NA…" at bounding box center [537, 44] width 166 height 43
drag, startPoint x: 161, startPoint y: 102, endPoint x: 138, endPoint y: 102, distance: 23.4
click at [138, 102] on div "***" at bounding box center [149, 102] width 54 height 20
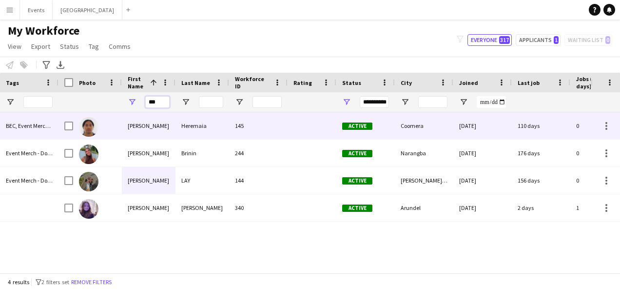
type input "***"
click at [152, 127] on div "[PERSON_NAME]" at bounding box center [149, 125] width 54 height 27
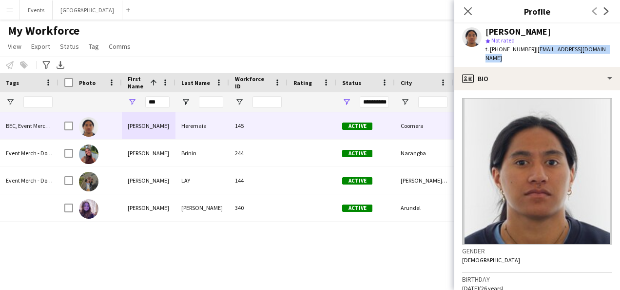
drag, startPoint x: 606, startPoint y: 49, endPoint x: 530, endPoint y: 52, distance: 76.6
click at [530, 52] on span "| [EMAIL_ADDRESS][DOMAIN_NAME]" at bounding box center [547, 53] width 123 height 16
drag, startPoint x: 163, startPoint y: 104, endPoint x: 140, endPoint y: 98, distance: 23.7
click at [140, 98] on div "***" at bounding box center [149, 102] width 54 height 20
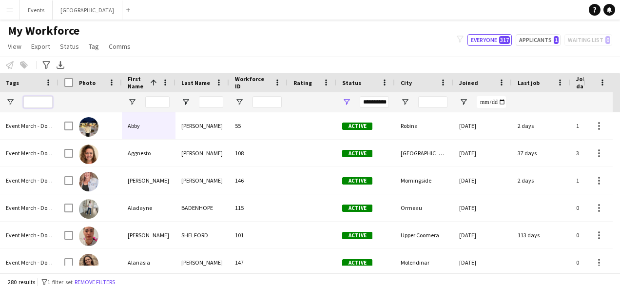
click at [29, 103] on input "Tags Filter Input" at bounding box center [37, 102] width 29 height 12
type input "*"
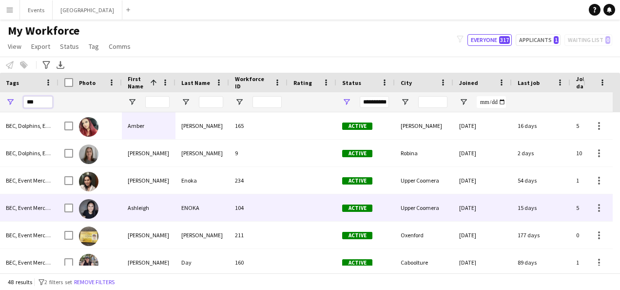
type input "***"
drag, startPoint x: 158, startPoint y: 209, endPoint x: 210, endPoint y: 169, distance: 65.6
click at [158, 209] on div "Ashleigh" at bounding box center [149, 207] width 54 height 27
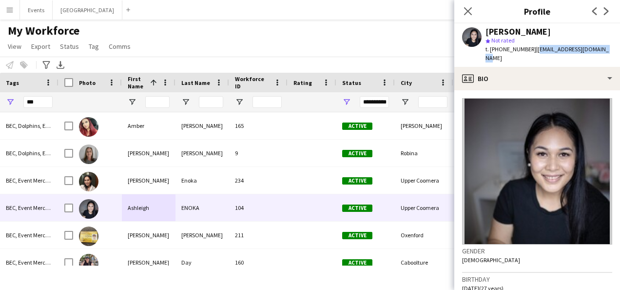
drag, startPoint x: 536, startPoint y: 50, endPoint x: 601, endPoint y: 51, distance: 64.4
click at [601, 51] on div "[PERSON_NAME] star Not rated t. [PHONE_NUMBER] | [EMAIL_ADDRESS][DOMAIN_NAME]" at bounding box center [537, 44] width 166 height 43
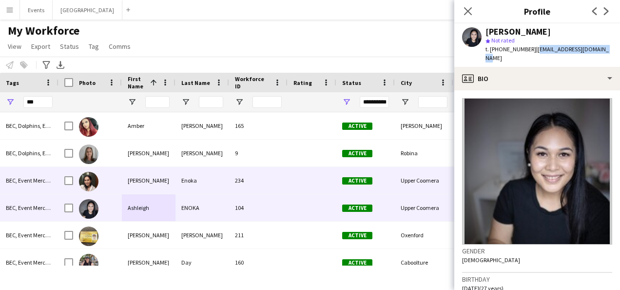
click at [146, 177] on div "[PERSON_NAME]" at bounding box center [149, 180] width 54 height 27
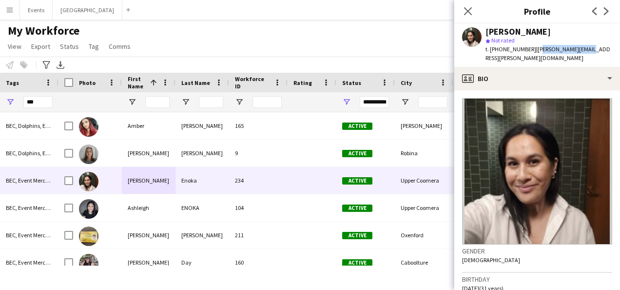
drag, startPoint x: 531, startPoint y: 48, endPoint x: 577, endPoint y: 47, distance: 46.8
click at [577, 47] on span "| [PERSON_NAME][EMAIL_ADDRESS][PERSON_NAME][DOMAIN_NAME]" at bounding box center [548, 53] width 125 height 16
drag, startPoint x: 577, startPoint y: 47, endPoint x: 528, endPoint y: 28, distance: 53.2
click at [528, 28] on div "[PERSON_NAME]" at bounding box center [518, 31] width 65 height 9
drag, startPoint x: 530, startPoint y: 50, endPoint x: 609, endPoint y: 48, distance: 79.5
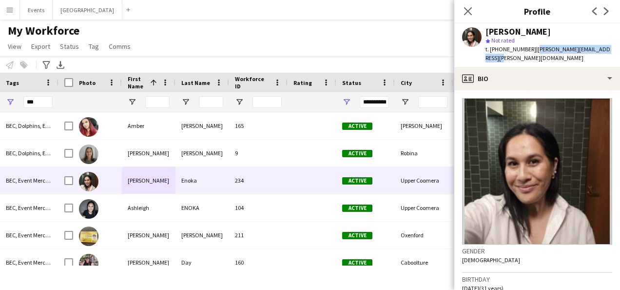
click at [609, 48] on span "| [PERSON_NAME][EMAIL_ADDRESS][PERSON_NAME][DOMAIN_NAME]" at bounding box center [548, 53] width 125 height 16
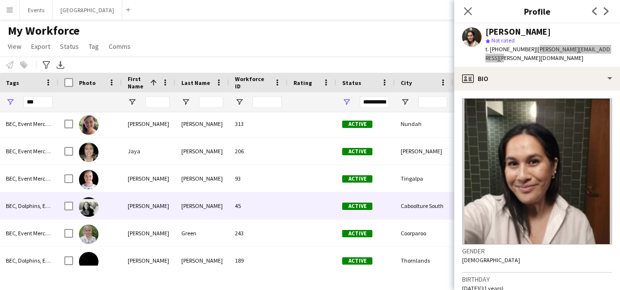
scroll to position [536, 0]
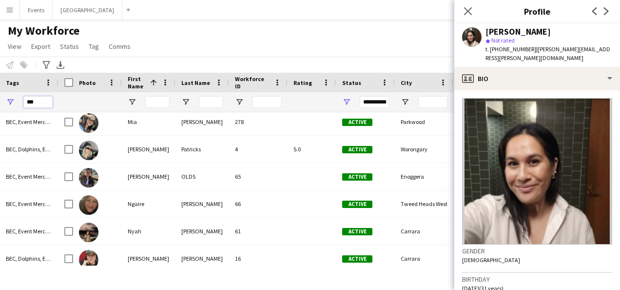
drag, startPoint x: 40, startPoint y: 101, endPoint x: 23, endPoint y: 104, distance: 17.4
click at [23, 104] on input "***" at bounding box center [37, 102] width 29 height 12
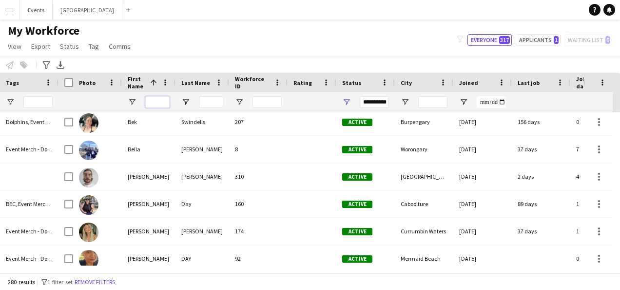
click at [164, 98] on input "First Name Filter Input" at bounding box center [157, 102] width 24 height 12
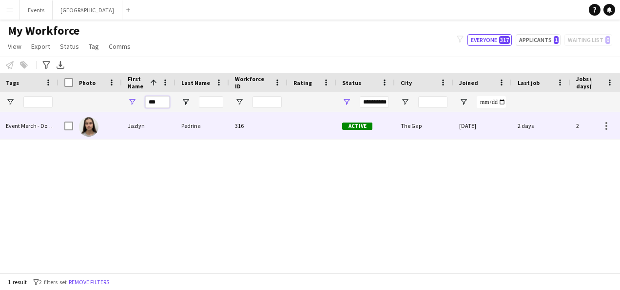
type input "***"
click at [138, 121] on div "Jazlyn" at bounding box center [149, 125] width 54 height 27
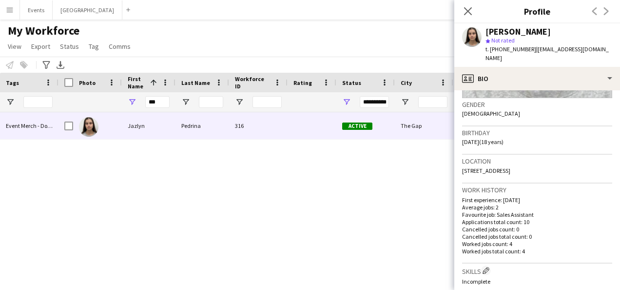
scroll to position [195, 0]
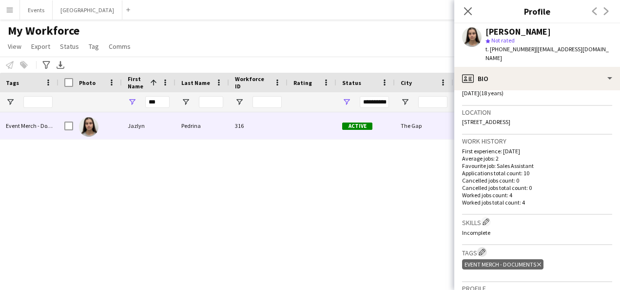
click at [482, 248] on app-icon "Edit crew company tags" at bounding box center [482, 251] width 7 height 7
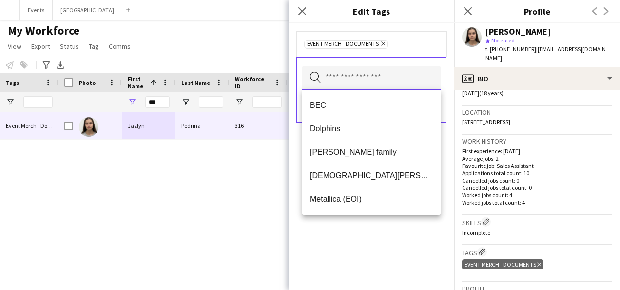
click at [343, 76] on input "text" at bounding box center [371, 78] width 138 height 24
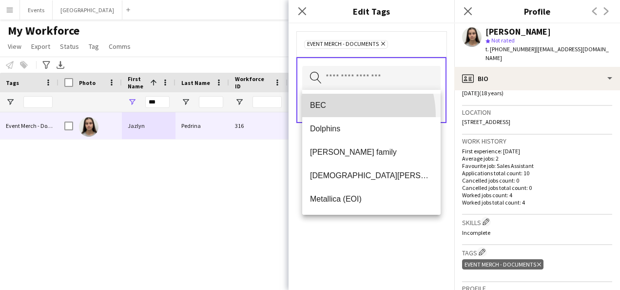
click at [334, 116] on mat-option "BEC" at bounding box center [371, 105] width 138 height 23
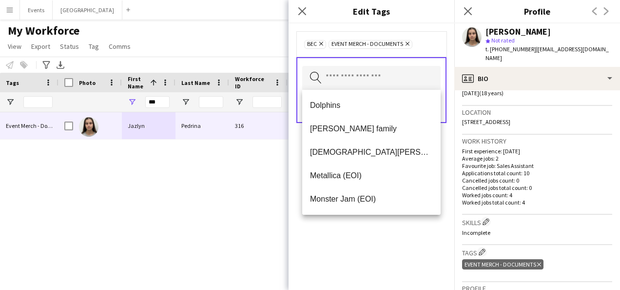
drag, startPoint x: 354, startPoint y: 239, endPoint x: 360, endPoint y: 218, distance: 21.6
click at [354, 239] on div "BEC Remove Event Merch - Documents Remove Search by tag name Save" at bounding box center [372, 156] width 166 height 266
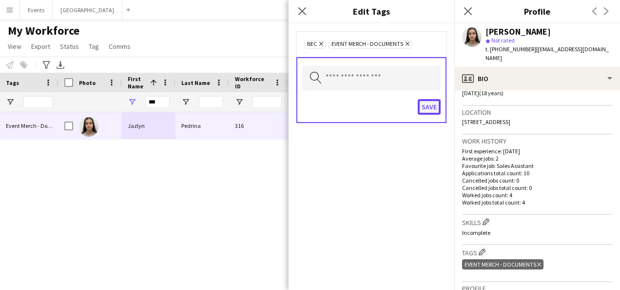
click at [428, 107] on button "Save" at bounding box center [429, 107] width 23 height 16
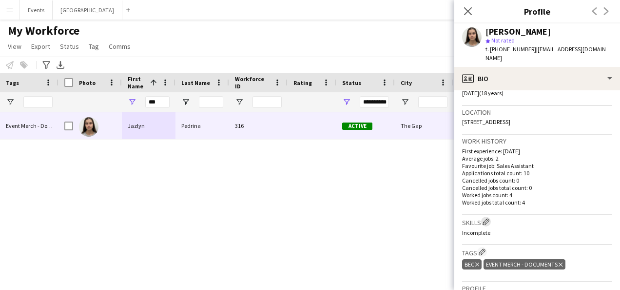
click at [488, 218] on app-icon "Edit crew company skills" at bounding box center [486, 221] width 7 height 7
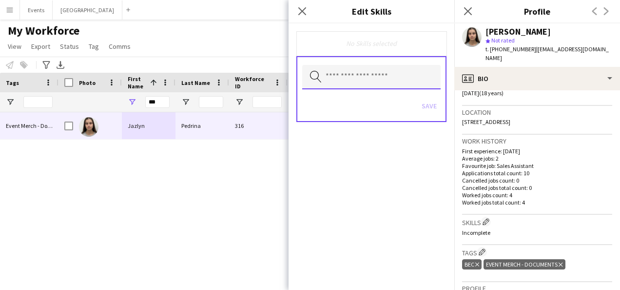
click at [352, 81] on input "text" at bounding box center [371, 77] width 138 height 24
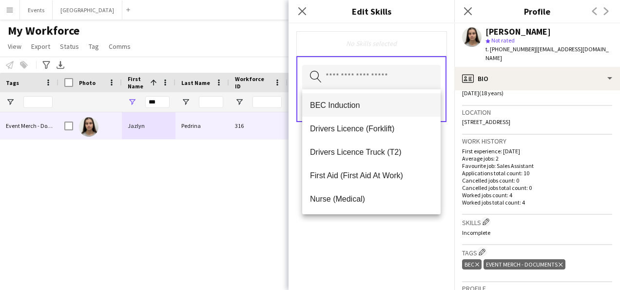
click at [348, 103] on span "BEC Induction" at bounding box center [371, 104] width 123 height 9
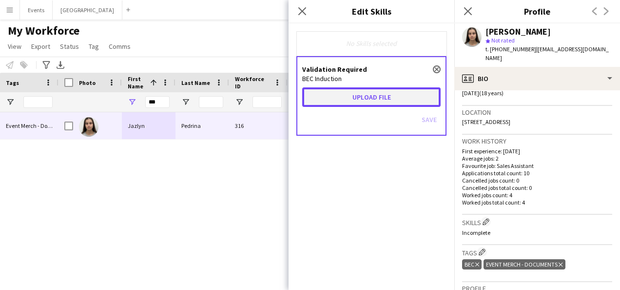
click at [353, 98] on button "Upload file" at bounding box center [371, 97] width 138 height 20
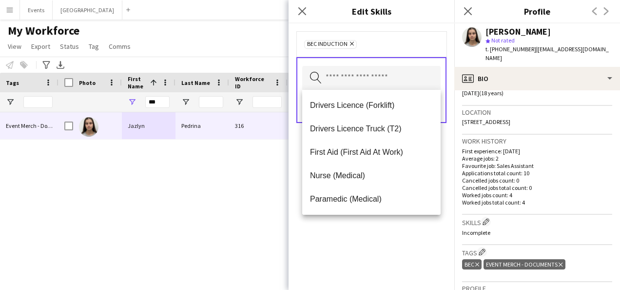
drag, startPoint x: 376, startPoint y: 256, endPoint x: 322, endPoint y: 243, distance: 55.8
click at [376, 256] on div "BEC Induction Remove Search by skill name Save" at bounding box center [372, 156] width 166 height 266
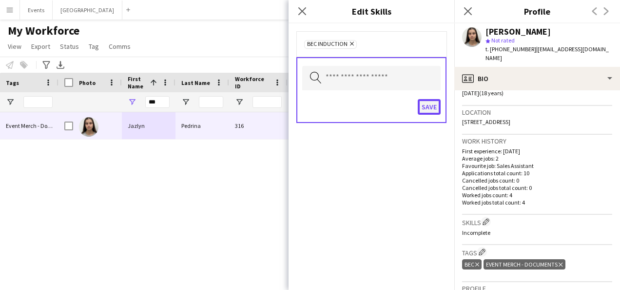
drag, startPoint x: 428, startPoint y: 106, endPoint x: 422, endPoint y: 107, distance: 5.9
click at [428, 106] on button "Save" at bounding box center [429, 107] width 23 height 16
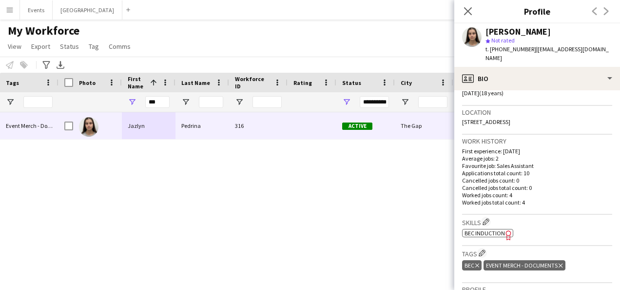
drag, startPoint x: 487, startPoint y: 32, endPoint x: 543, endPoint y: 35, distance: 55.6
click at [543, 35] on div "[PERSON_NAME]" at bounding box center [549, 31] width 127 height 9
drag, startPoint x: 160, startPoint y: 101, endPoint x: 140, endPoint y: 106, distance: 20.6
click at [140, 106] on div "***" at bounding box center [149, 102] width 54 height 20
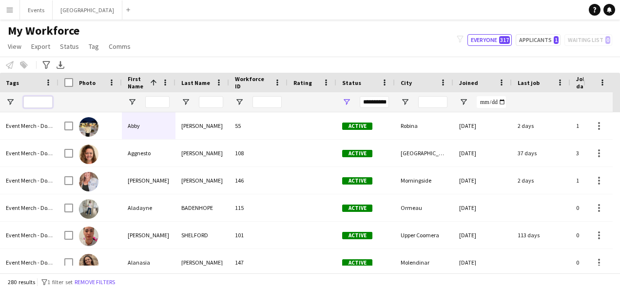
click at [38, 101] on input "Tags Filter Input" at bounding box center [37, 102] width 29 height 12
type input "***"
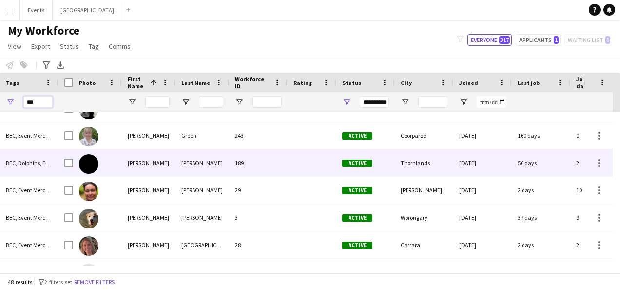
scroll to position [585, 0]
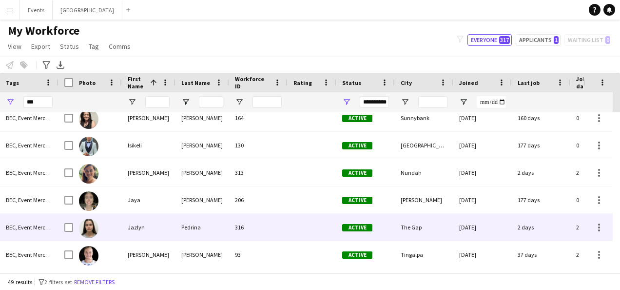
click at [150, 219] on div "Jazlyn" at bounding box center [149, 227] width 54 height 27
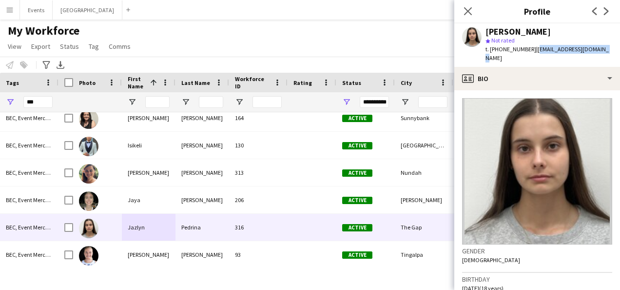
drag, startPoint x: 531, startPoint y: 50, endPoint x: 600, endPoint y: 52, distance: 68.8
click at [600, 52] on div "Jazlyn Pedrina star Not rated t. +610400565608 | jazlynpedrina@gmail.com" at bounding box center [537, 44] width 166 height 43
copy span "[EMAIL_ADDRESS][DOMAIN_NAME]"
click at [465, 12] on icon "Close pop-in" at bounding box center [467, 10] width 9 height 9
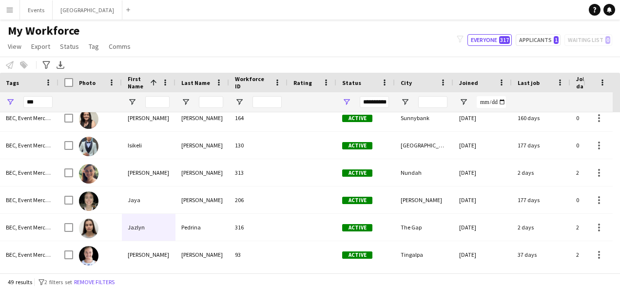
click at [350, 60] on div "Notify workforce Add to tag Select at least one crew to tag him or her. Advance…" at bounding box center [310, 65] width 620 height 16
drag, startPoint x: 46, startPoint y: 103, endPoint x: 0, endPoint y: 102, distance: 46.3
click at [0, 102] on html "Menu Boards Boards Boards All jobs Status Workforce Workforce My Workforce Recr…" at bounding box center [310, 145] width 620 height 290
type input "*"
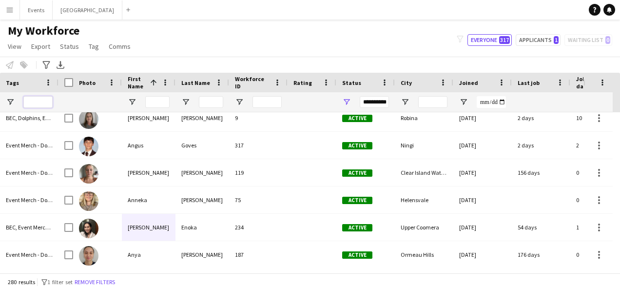
scroll to position [390, 0]
